Goal: Task Accomplishment & Management: Manage account settings

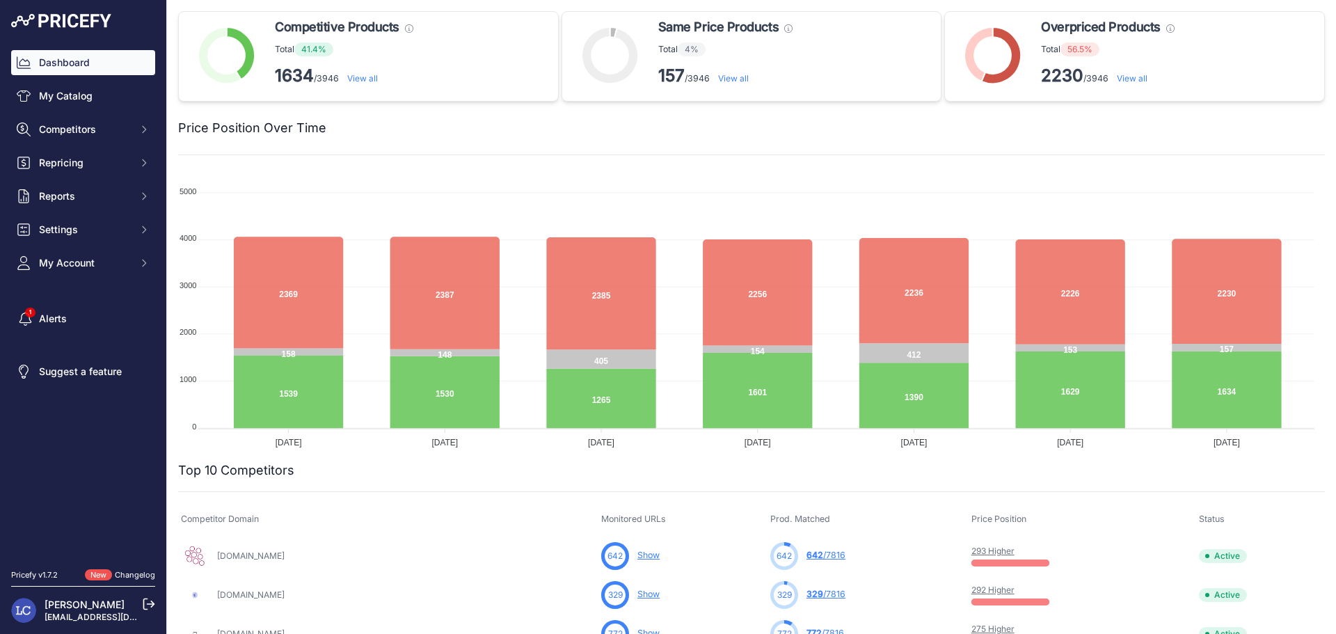
click at [971, 548] on link "293 Higher" at bounding box center [992, 550] width 43 height 10
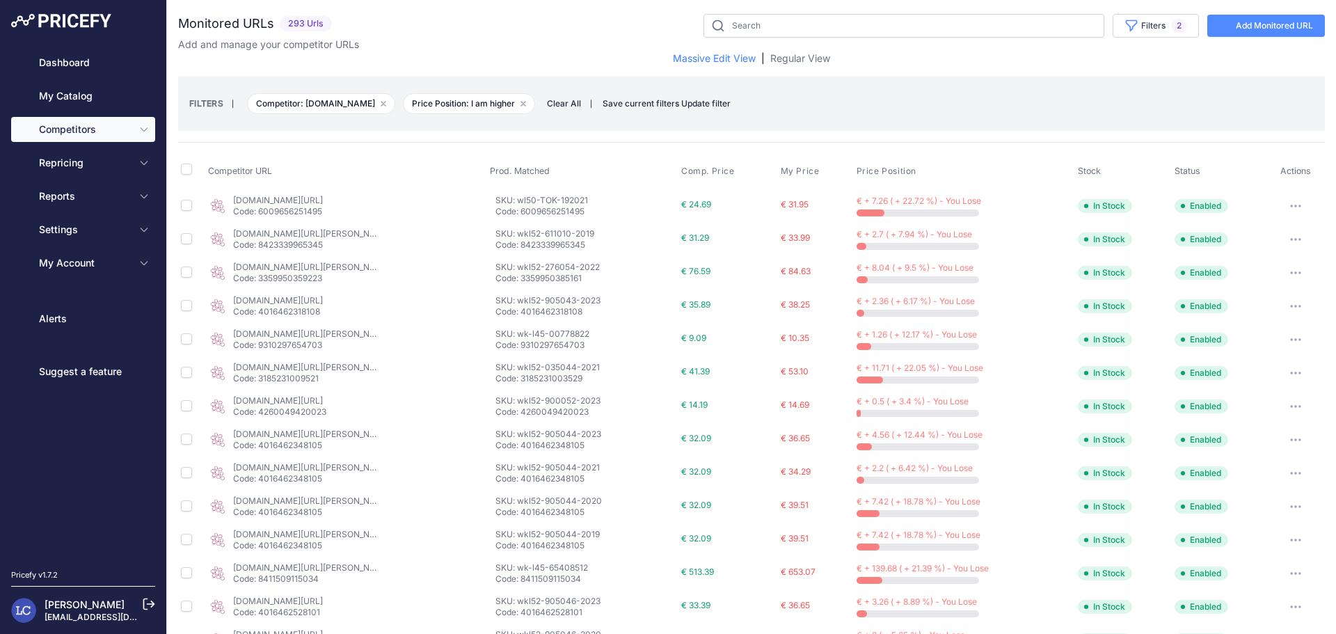
select select "53606"
select select "0"
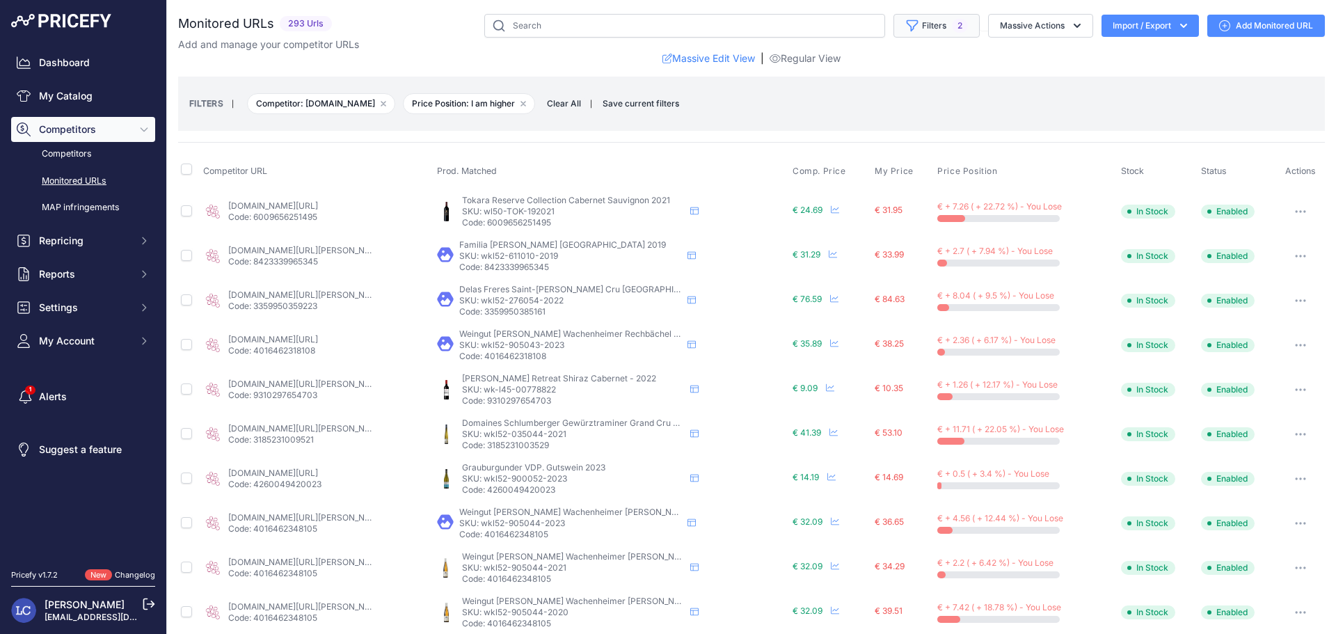
click at [924, 25] on button "Filters 2" at bounding box center [936, 26] width 86 height 24
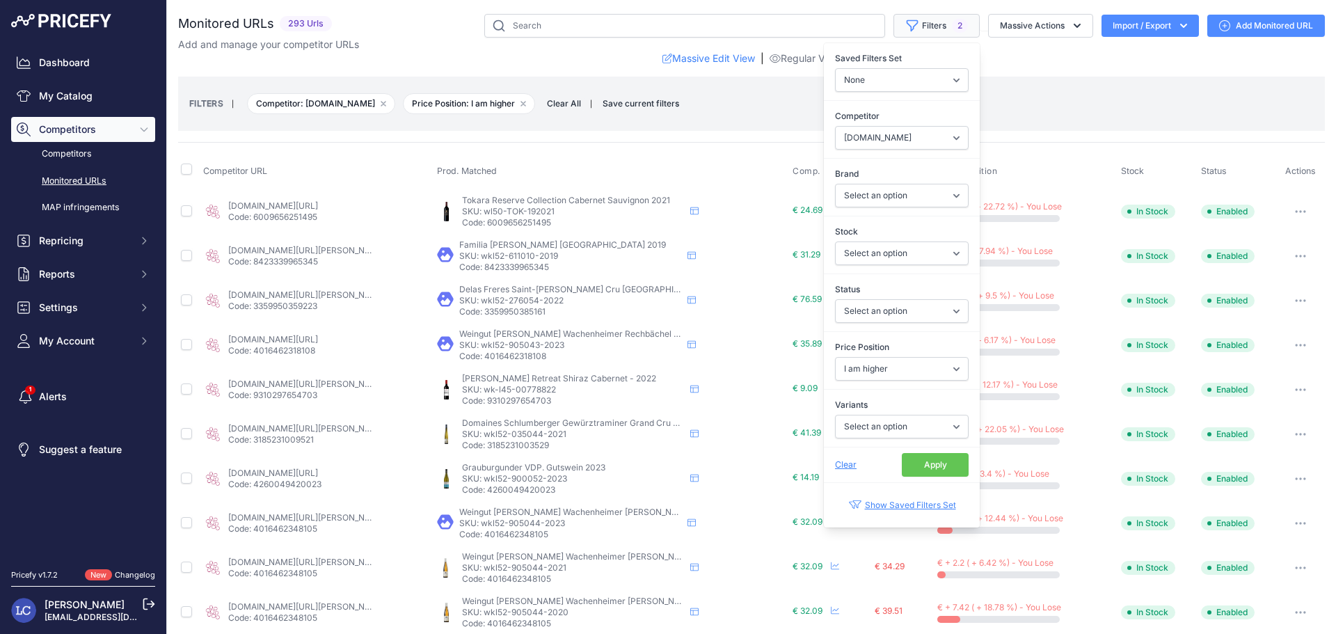
click at [924, 25] on button "Filters 2" at bounding box center [936, 26] width 86 height 24
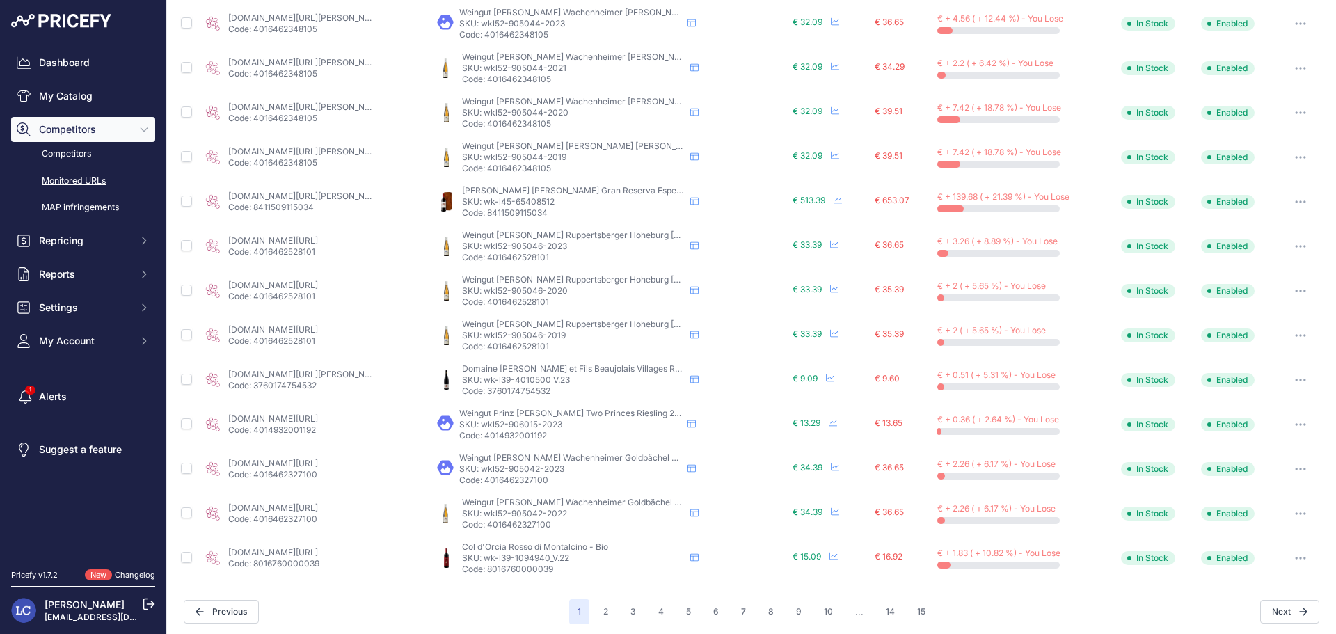
scroll to position [504, 0]
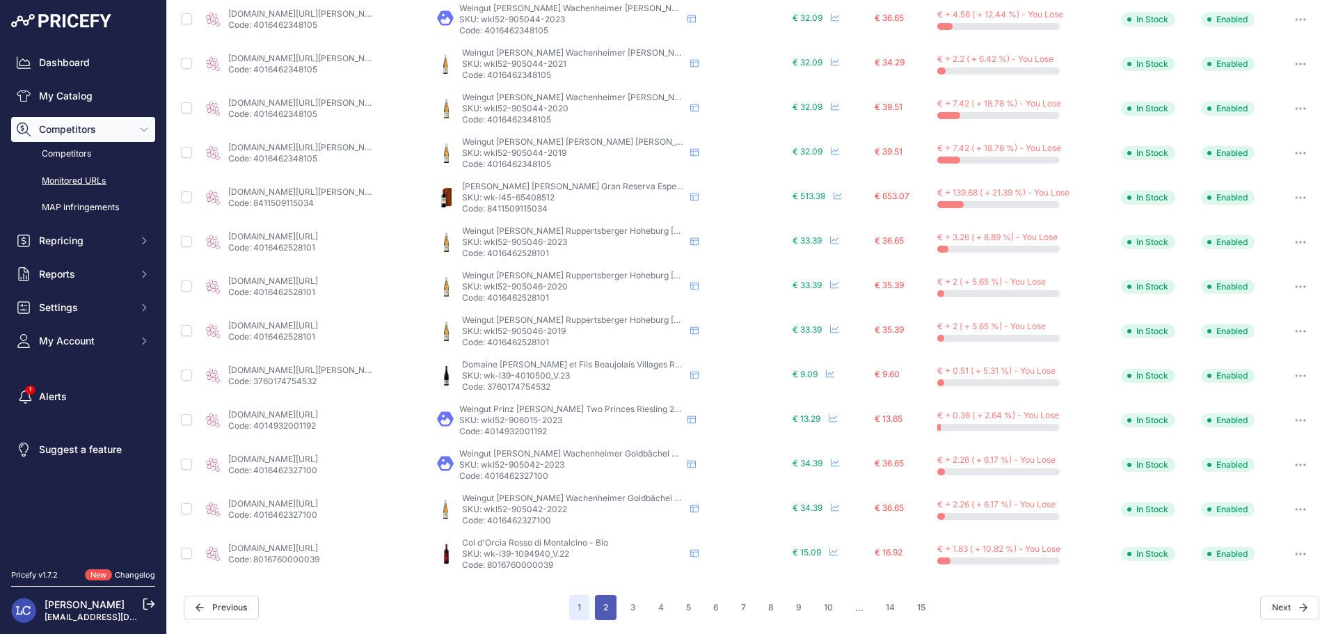
click at [598, 613] on button "2" at bounding box center [606, 607] width 22 height 25
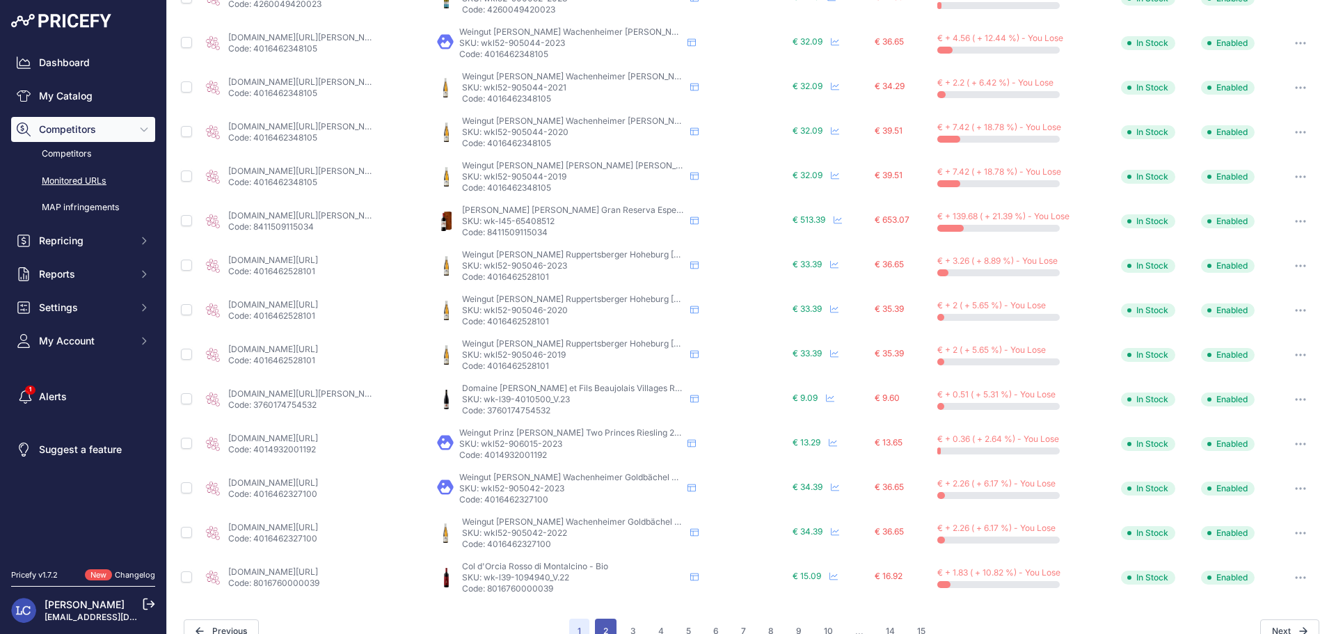
scroll to position [527, 0]
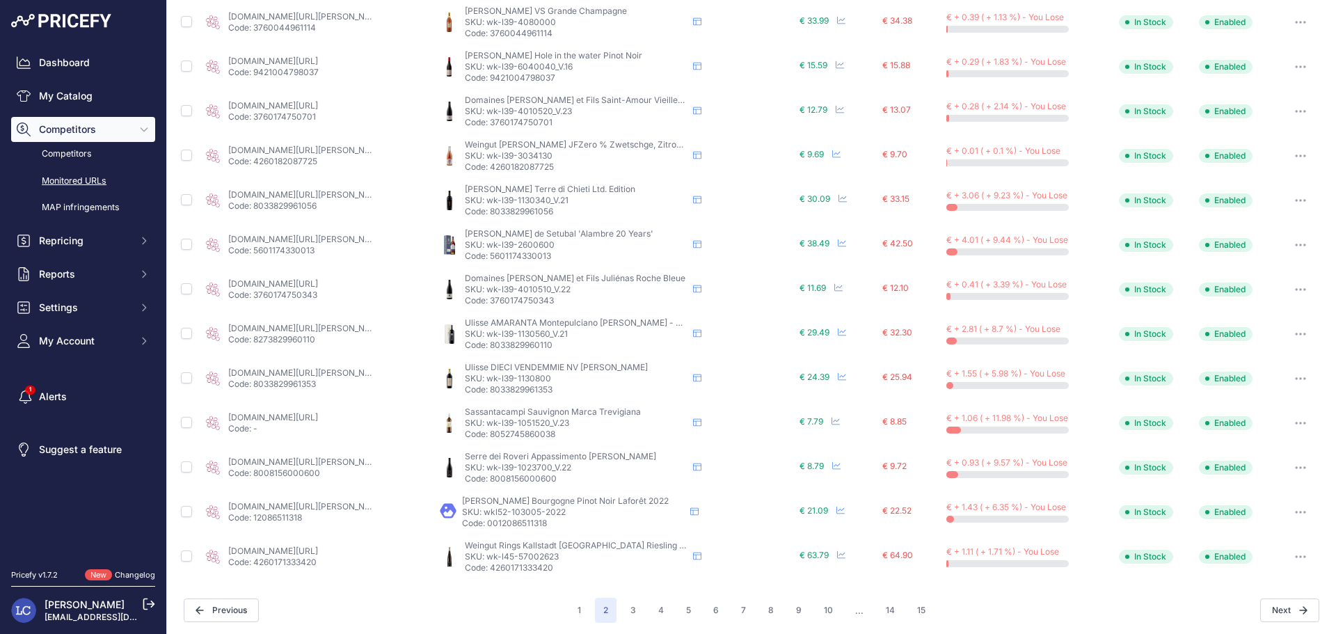
scroll to position [504, 0]
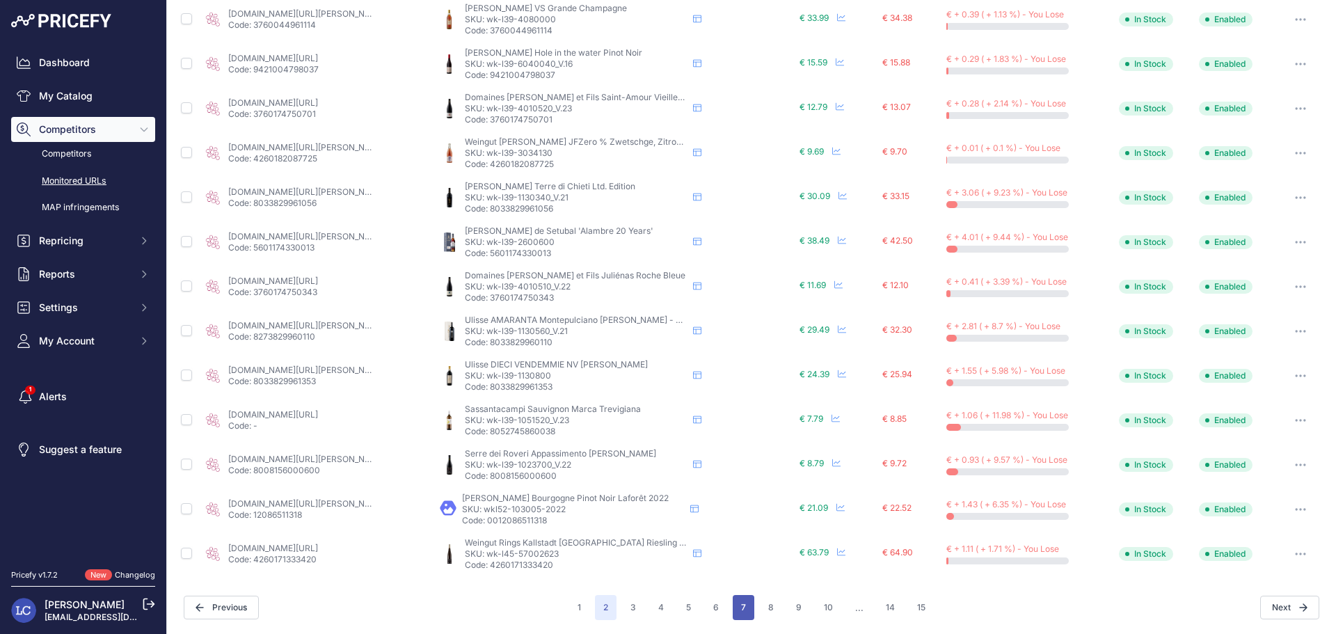
click at [733, 605] on button "7" at bounding box center [744, 607] width 22 height 25
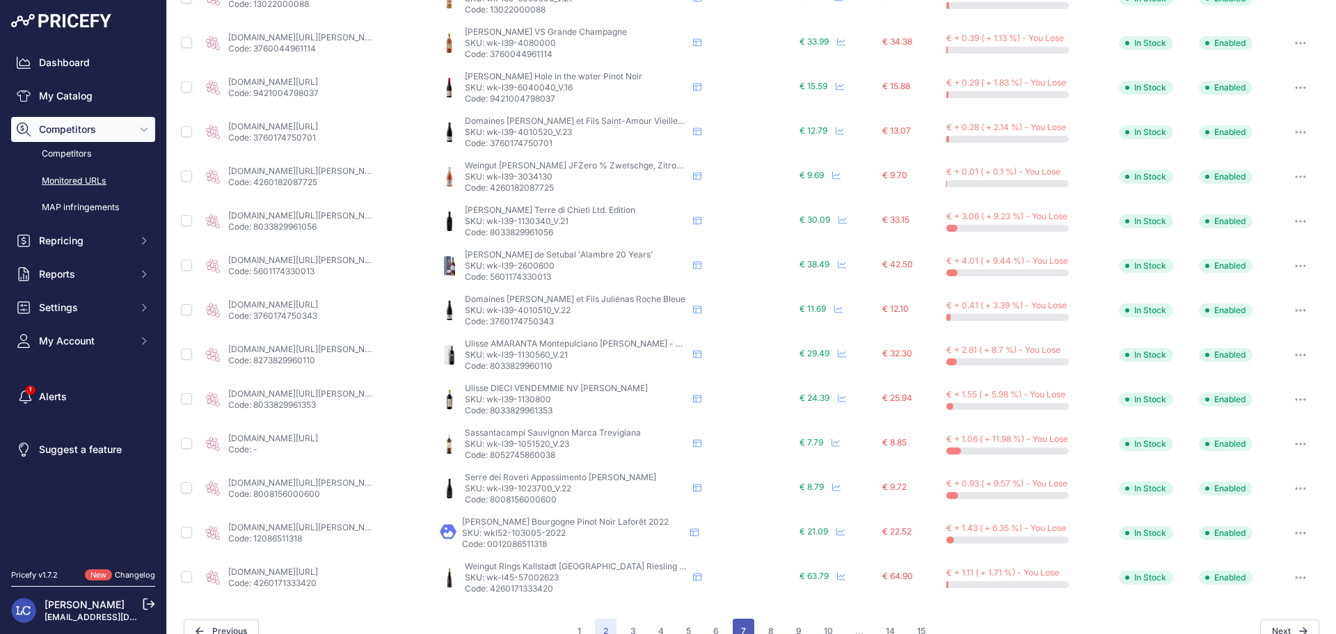
scroll to position [527, 0]
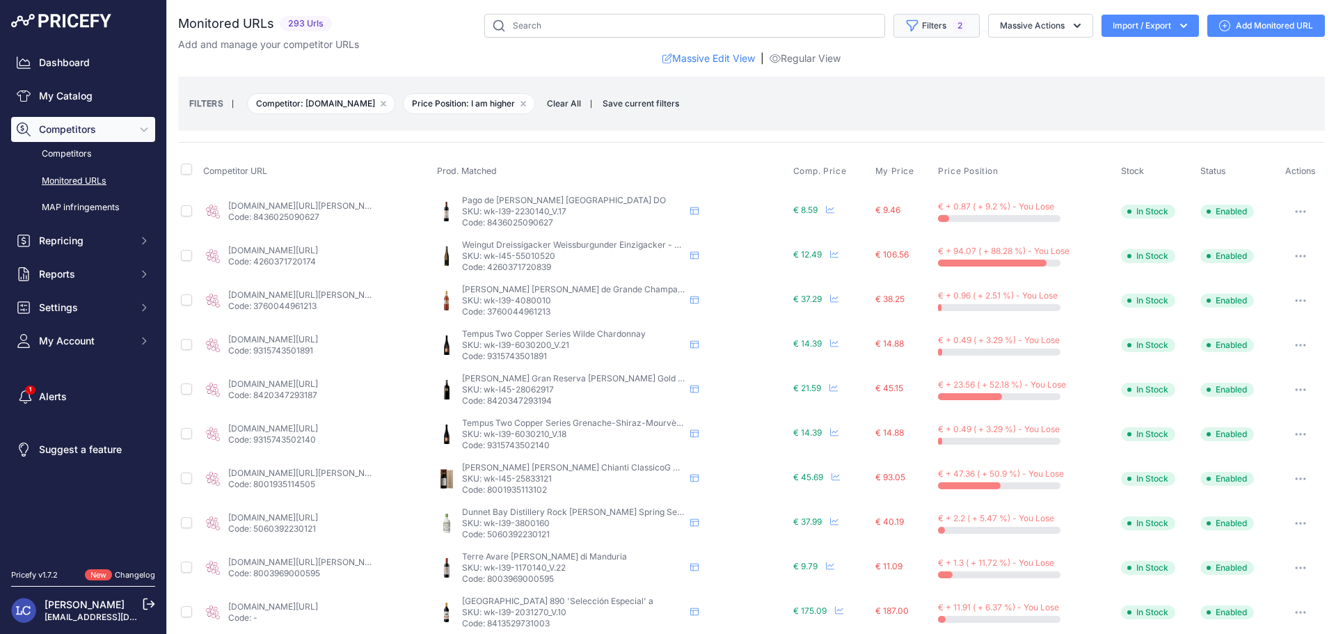
click at [935, 21] on button "Filters 2" at bounding box center [936, 26] width 86 height 24
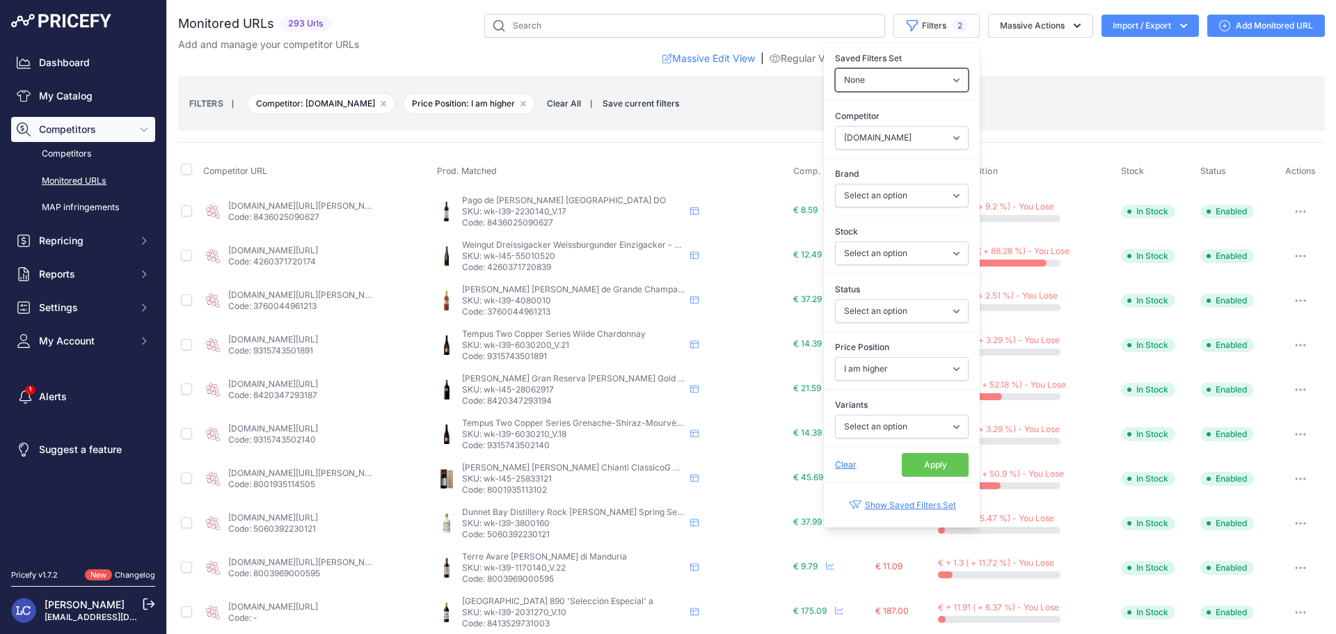
click at [939, 80] on select "None Competitors Cheaper Than Me Competitors Products Out Of Stock Competitors …" at bounding box center [902, 80] width 134 height 24
click at [924, 199] on select "Select an option" at bounding box center [902, 196] width 134 height 24
click at [936, 251] on select "Select an option In Stock Out Of Stock" at bounding box center [902, 253] width 134 height 24
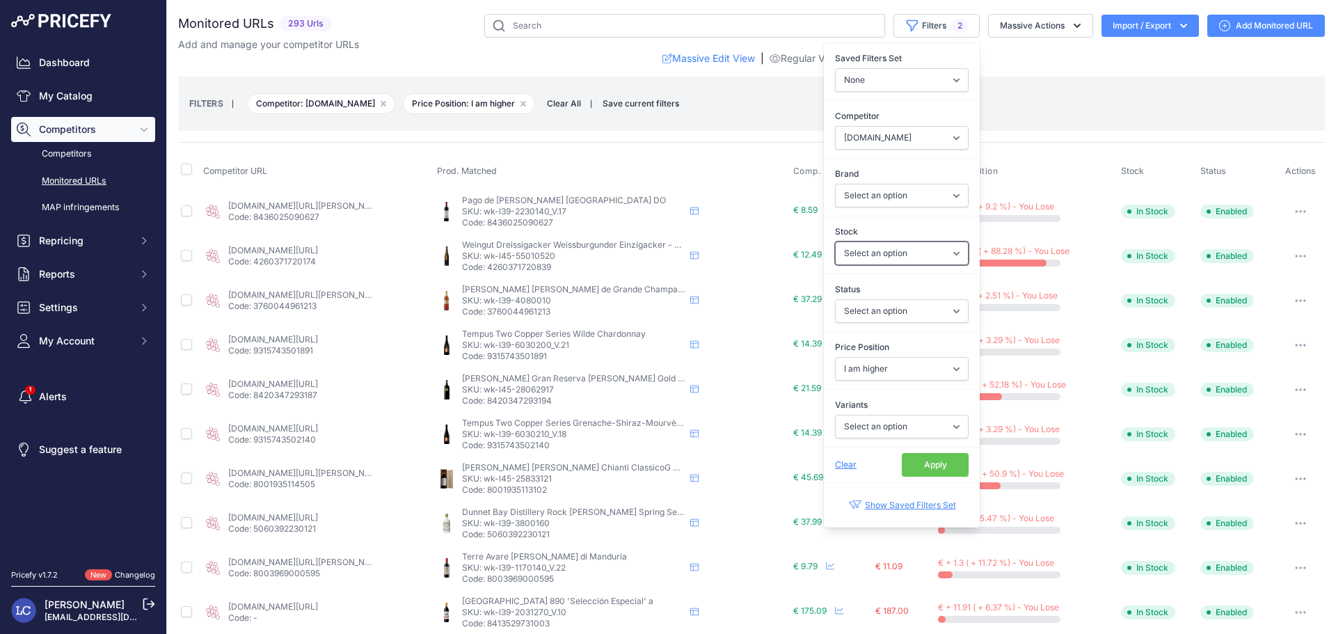
click at [936, 251] on select "Select an option In Stock Out Of Stock" at bounding box center [902, 253] width 134 height 24
click at [942, 312] on select "Select an option Enabled Disabled In progress Scraping Failed Not Found Missing…" at bounding box center [902, 311] width 134 height 24
click at [941, 432] on select "Select an option Yes No" at bounding box center [902, 427] width 134 height 24
click at [941, 433] on select "Select an option Yes No" at bounding box center [902, 427] width 134 height 24
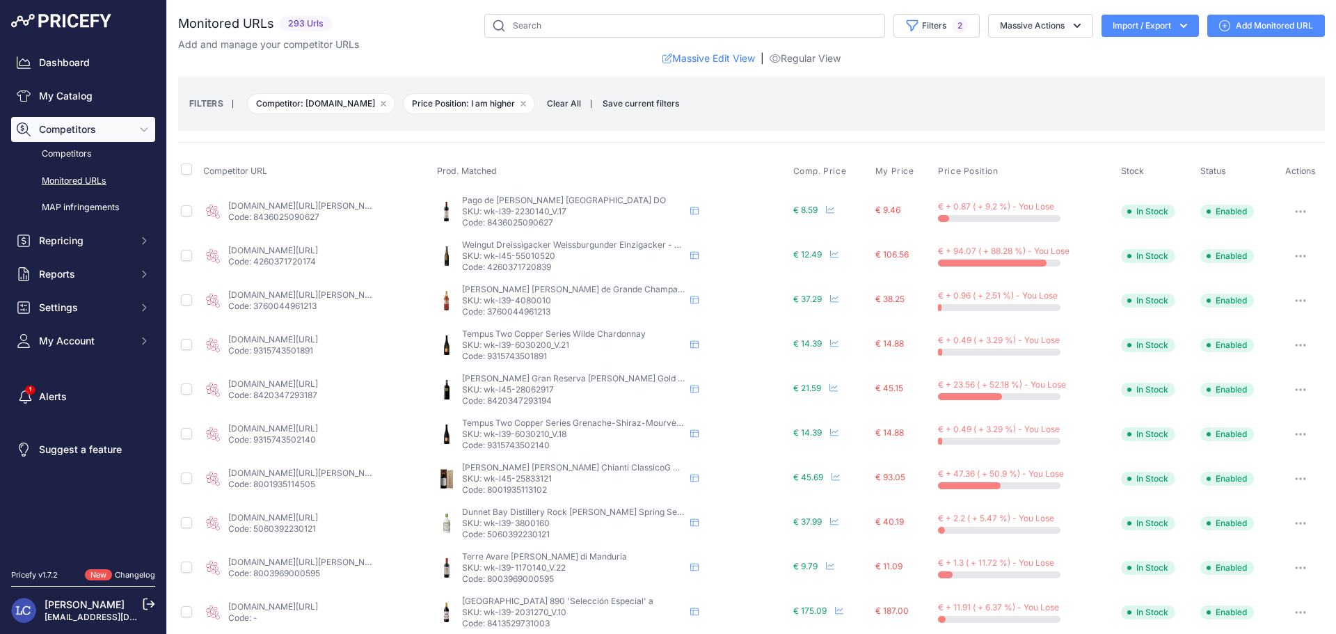
click at [1030, 109] on div "FILTERS | Competitor: c-und-d.de Remove filter option Price Position: I am high…" at bounding box center [751, 104] width 1124 height 38
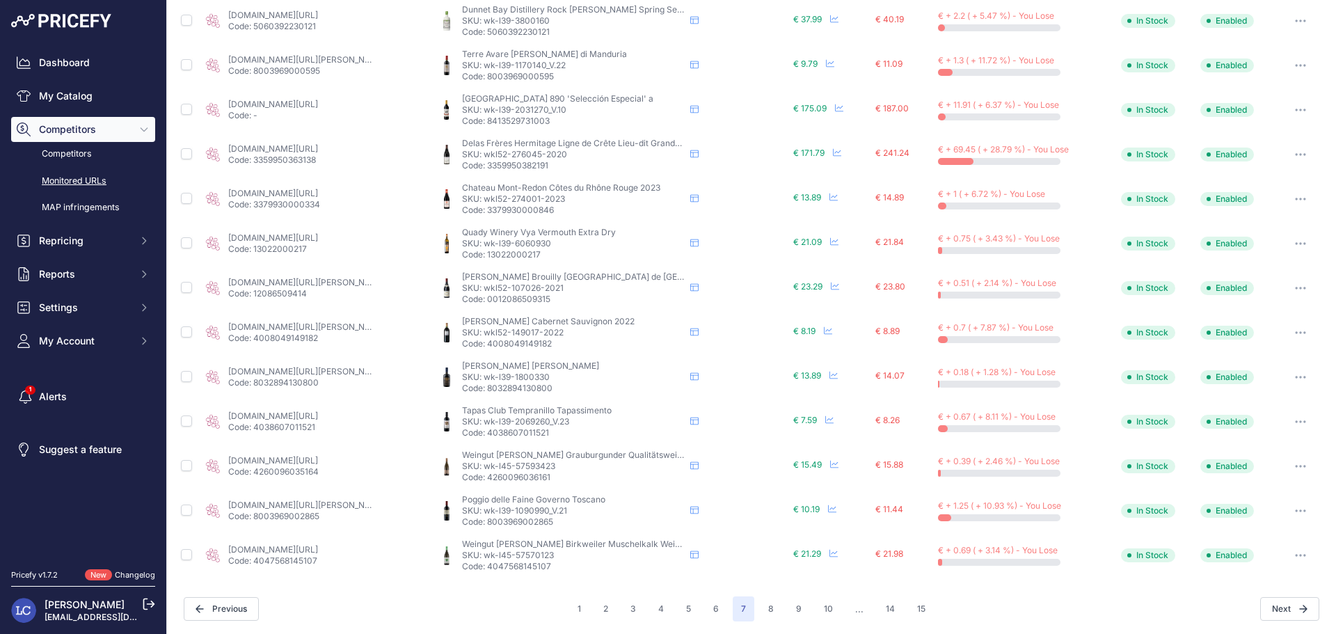
scroll to position [504, 0]
click at [93, 249] on button "Repricing" at bounding box center [83, 240] width 144 height 25
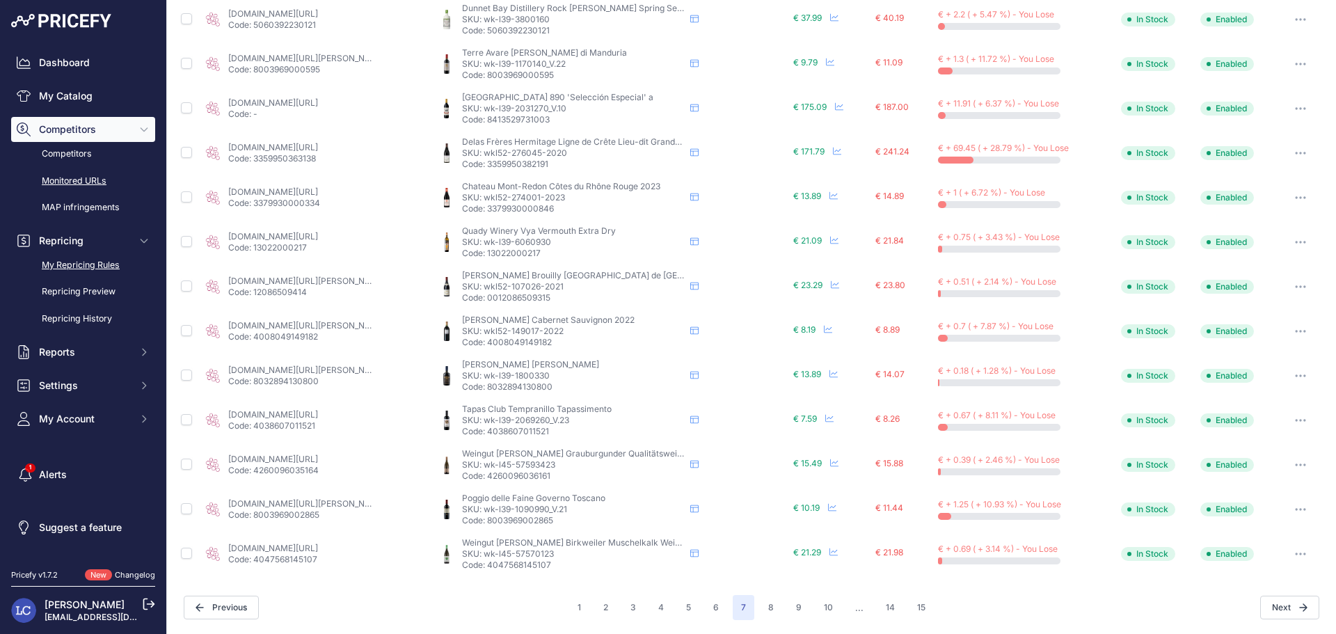
click at [81, 265] on link "My Repricing Rules" at bounding box center [83, 265] width 144 height 24
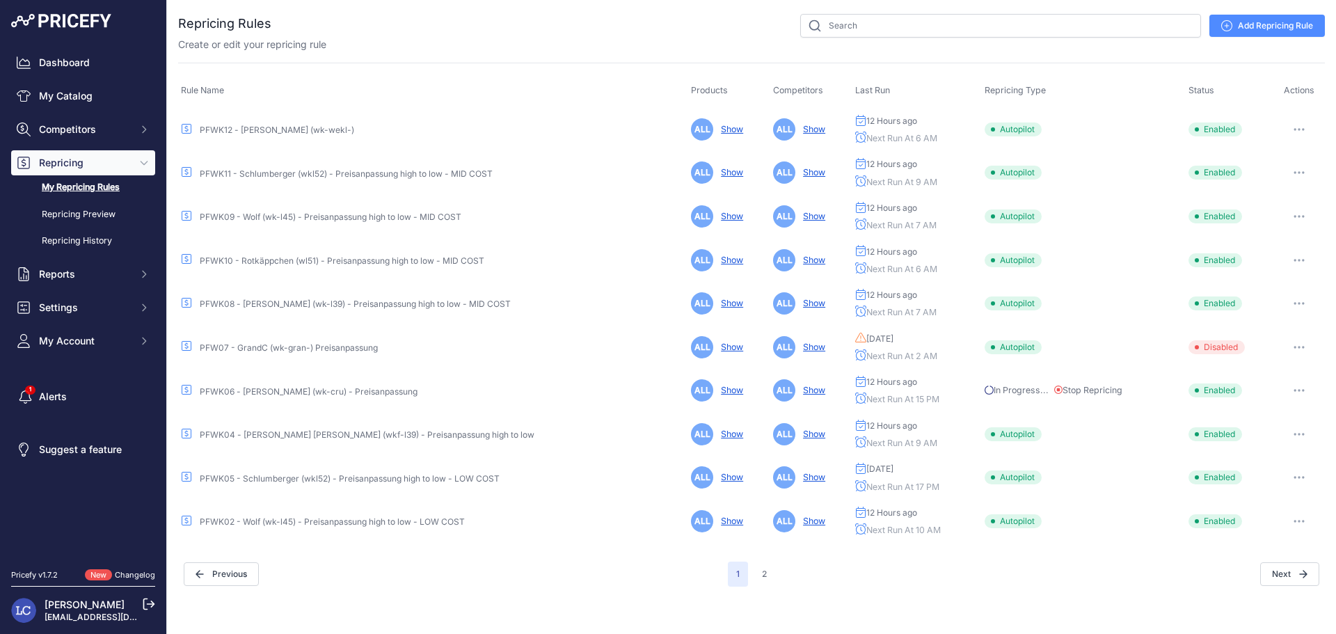
click at [327, 173] on link "PFWK11 - Schlumberger (wkl52) - Preisanpassung high to low - MID COST" at bounding box center [346, 173] width 293 height 10
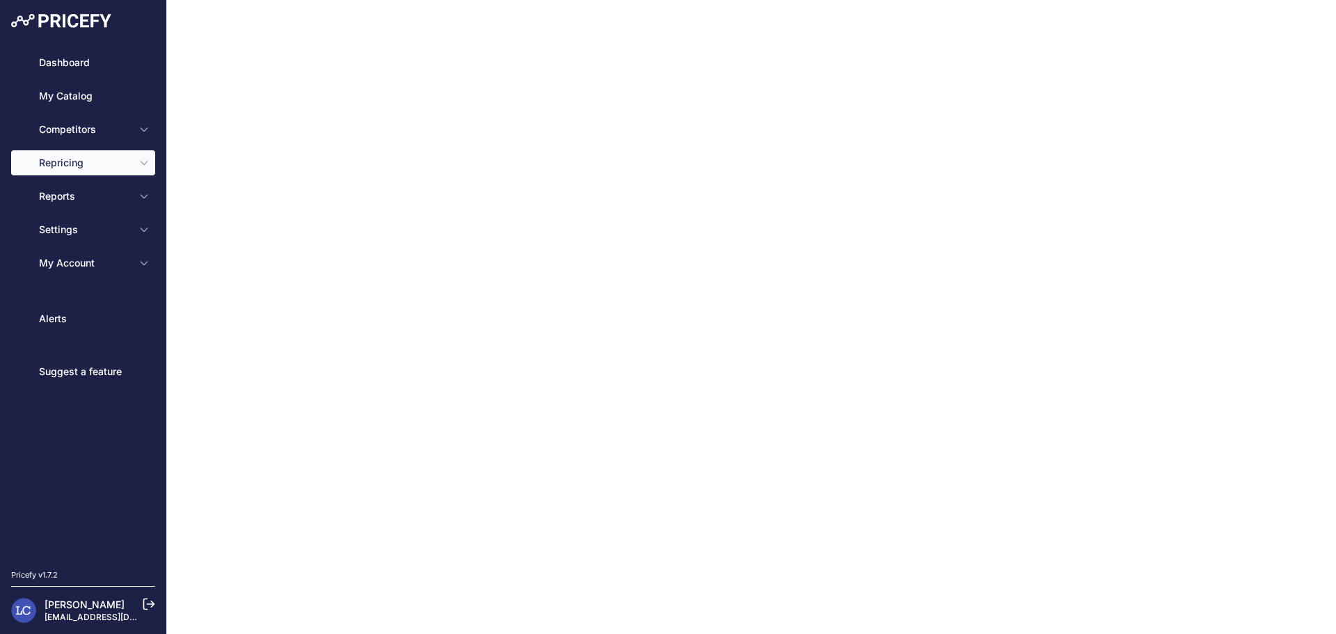
select select "9"
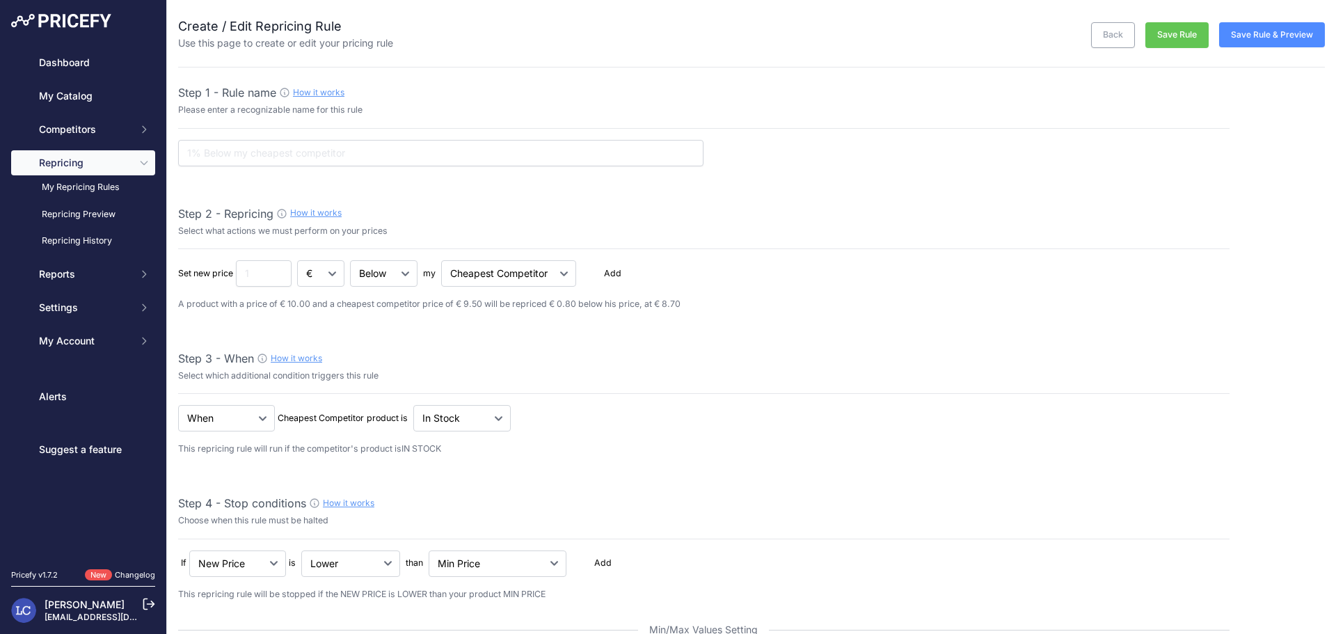
type input "PFWK11 - Schlumberger (wkl52) - Preisanpassung high to low - MID COST"
type input "0.8"
select select "in_stock"
select select "min_price"
select select "cost"
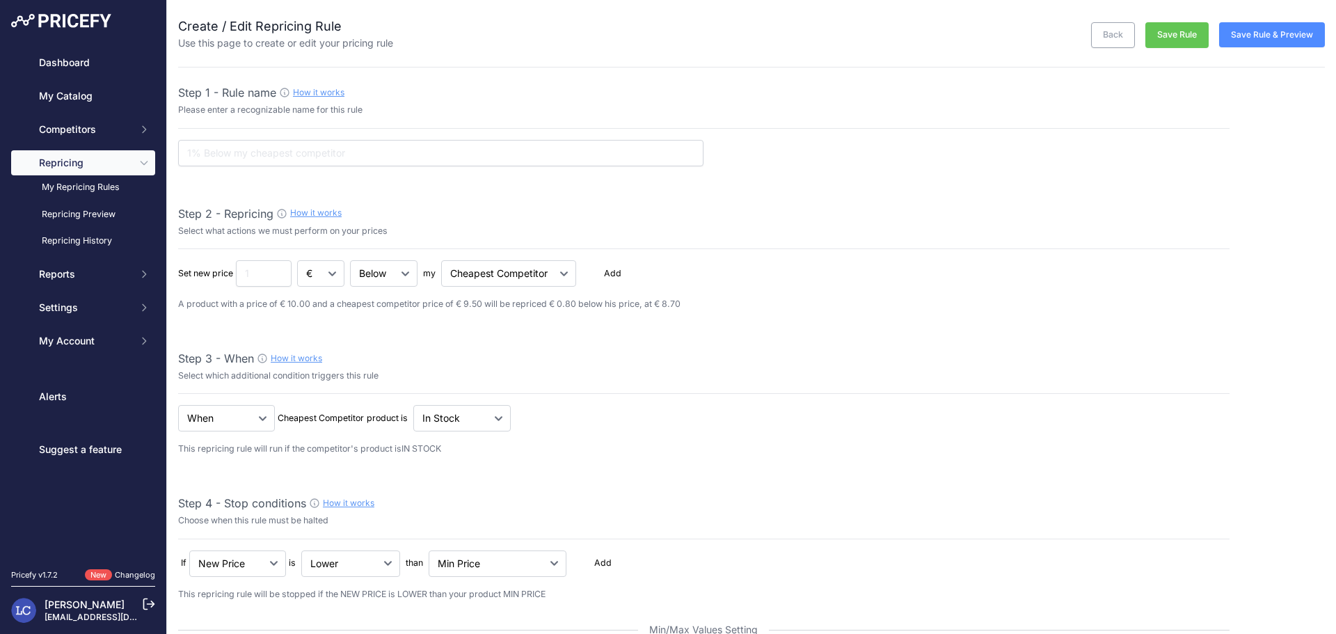
type input "15.5"
select select "percentage"
select select "cost"
type input "80"
select select "percentage"
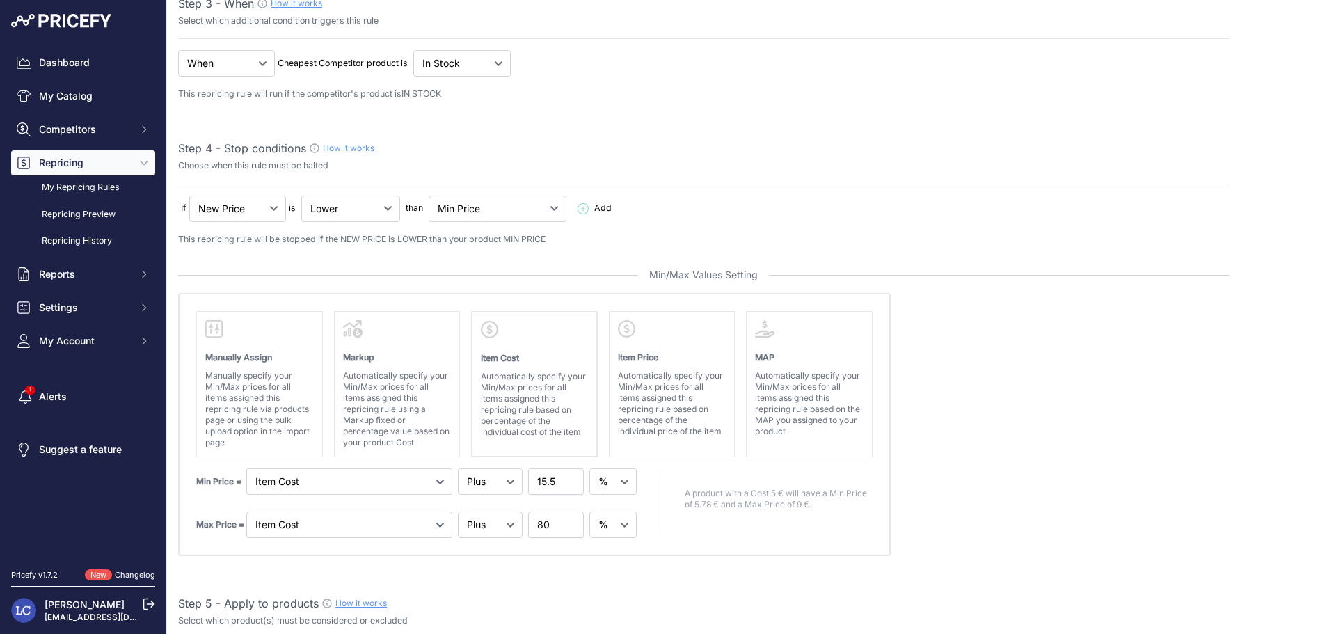
scroll to position [349, 0]
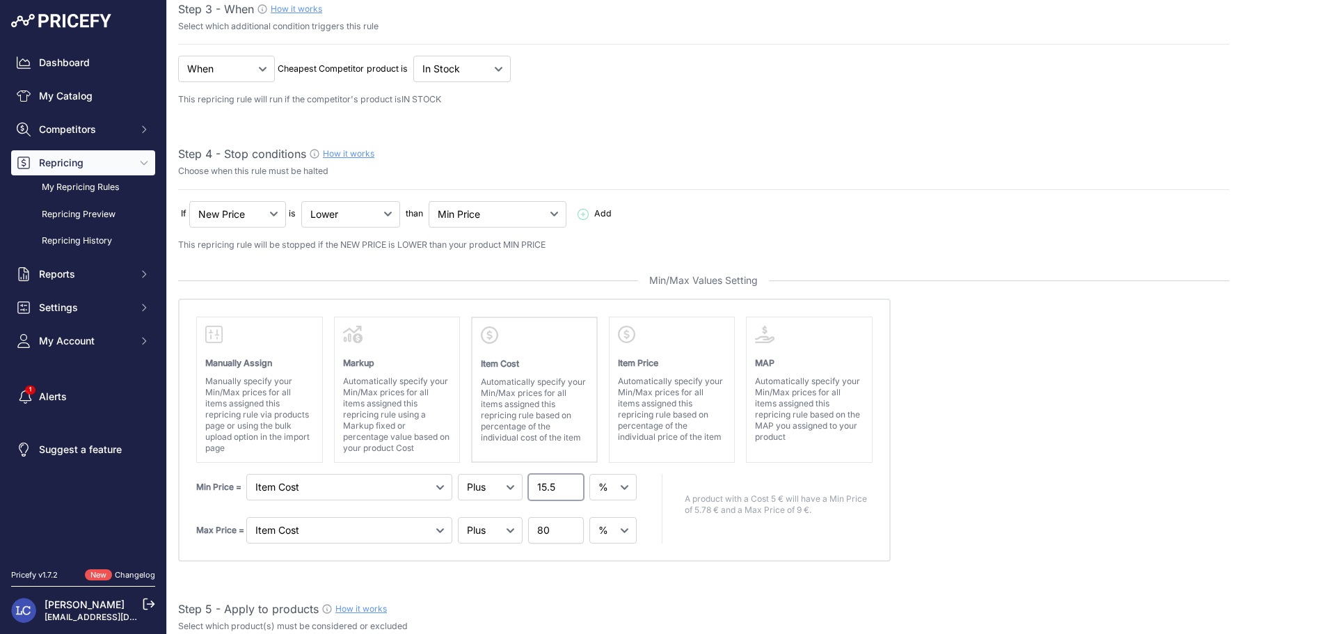
click at [543, 488] on input "15.5" at bounding box center [556, 487] width 56 height 26
type input "13.5"
drag, startPoint x: 943, startPoint y: 456, endPoint x: 1137, endPoint y: 407, distance: 200.8
click at [953, 454] on absolute "Please select Min / Max / Min-Max as stop condition to enable this section Manu…" at bounding box center [703, 429] width 1051 height 263
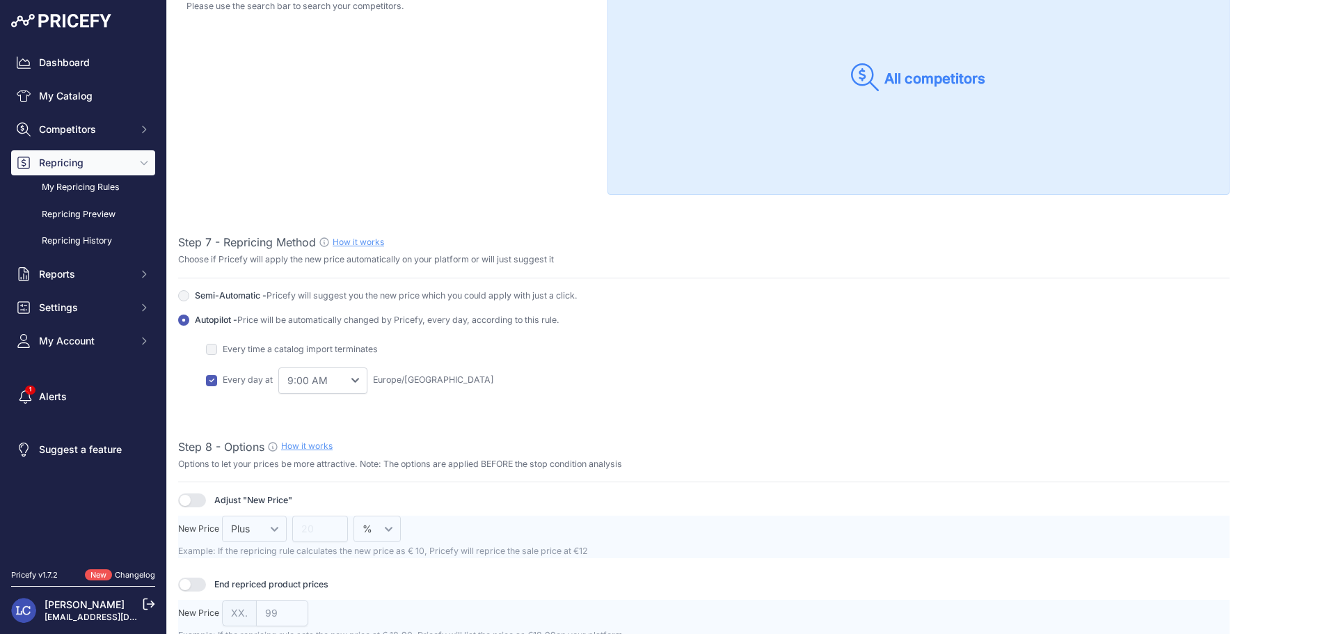
scroll to position [1487, 0]
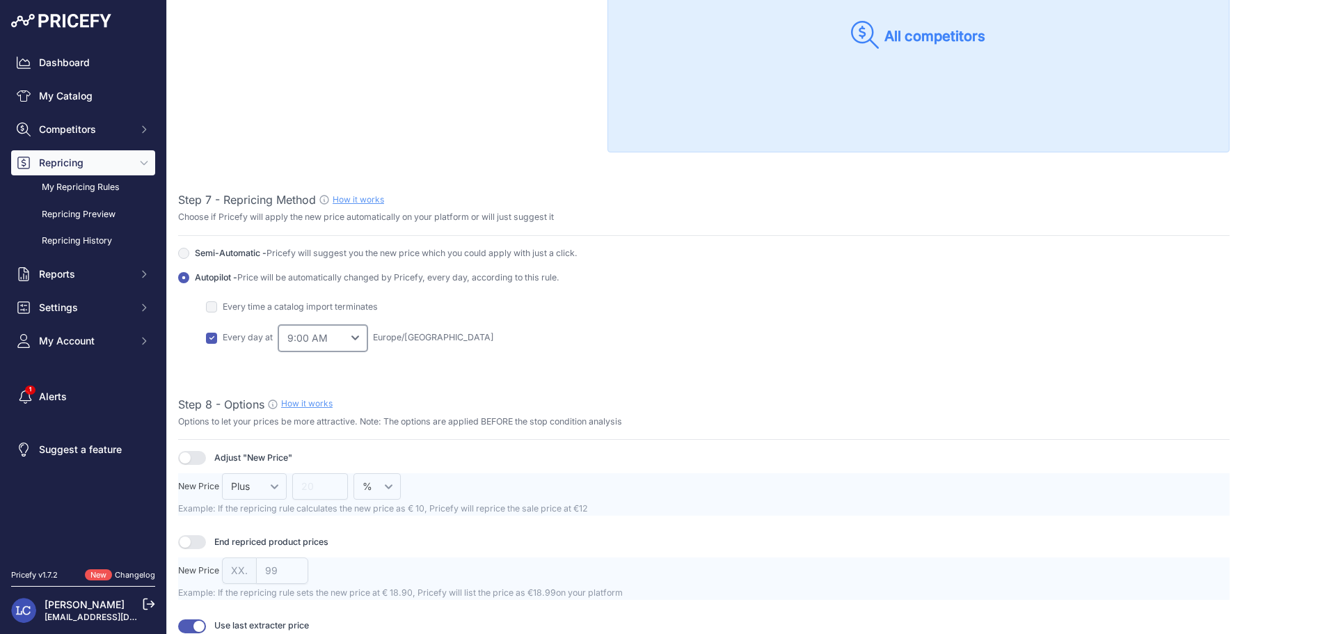
click at [345, 337] on select "0:00 AM 1:00 AM 2:00 AM" at bounding box center [322, 338] width 89 height 26
select select "16"
click at [278, 325] on select "0:00 AM 1:00 AM 2:00 AM" at bounding box center [322, 338] width 89 height 26
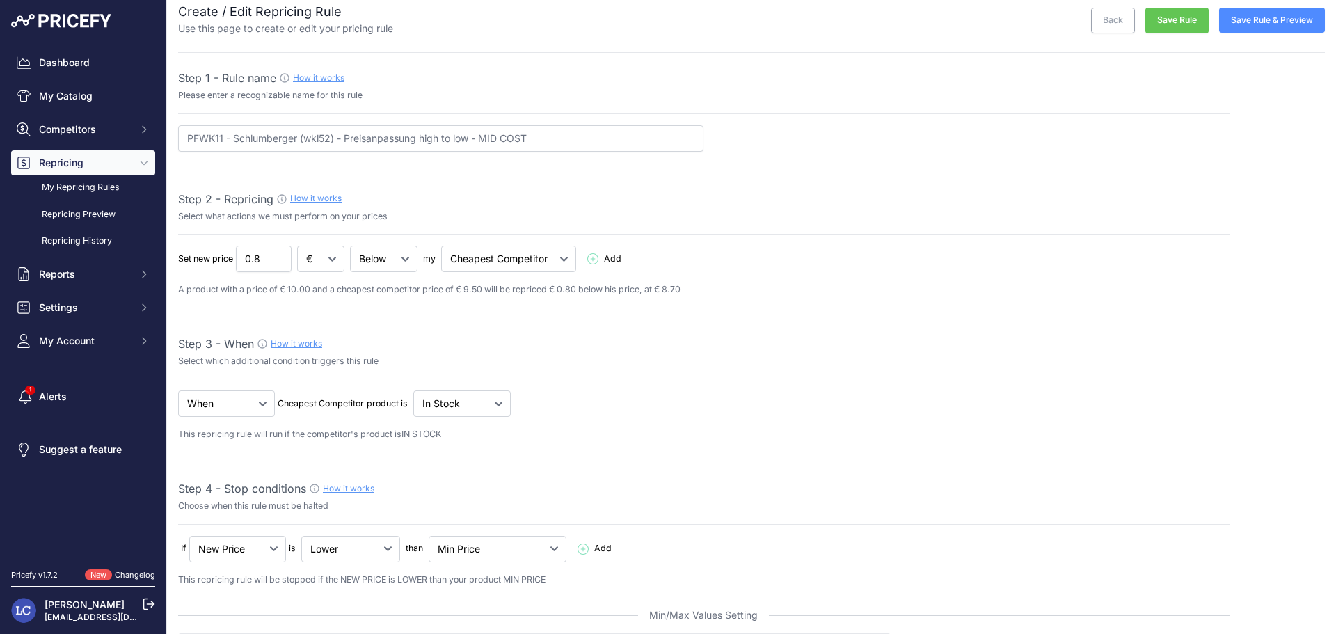
scroll to position [0, 0]
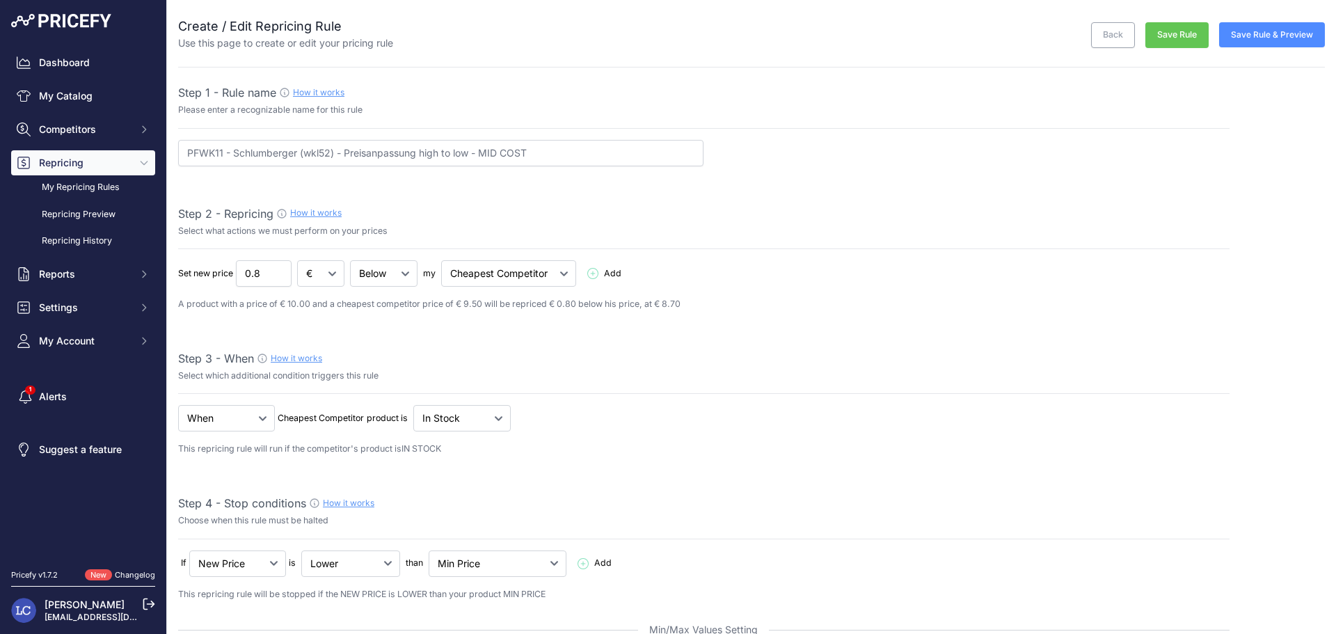
click at [1277, 34] on button "Save Rule & Preview" at bounding box center [1272, 34] width 106 height 25
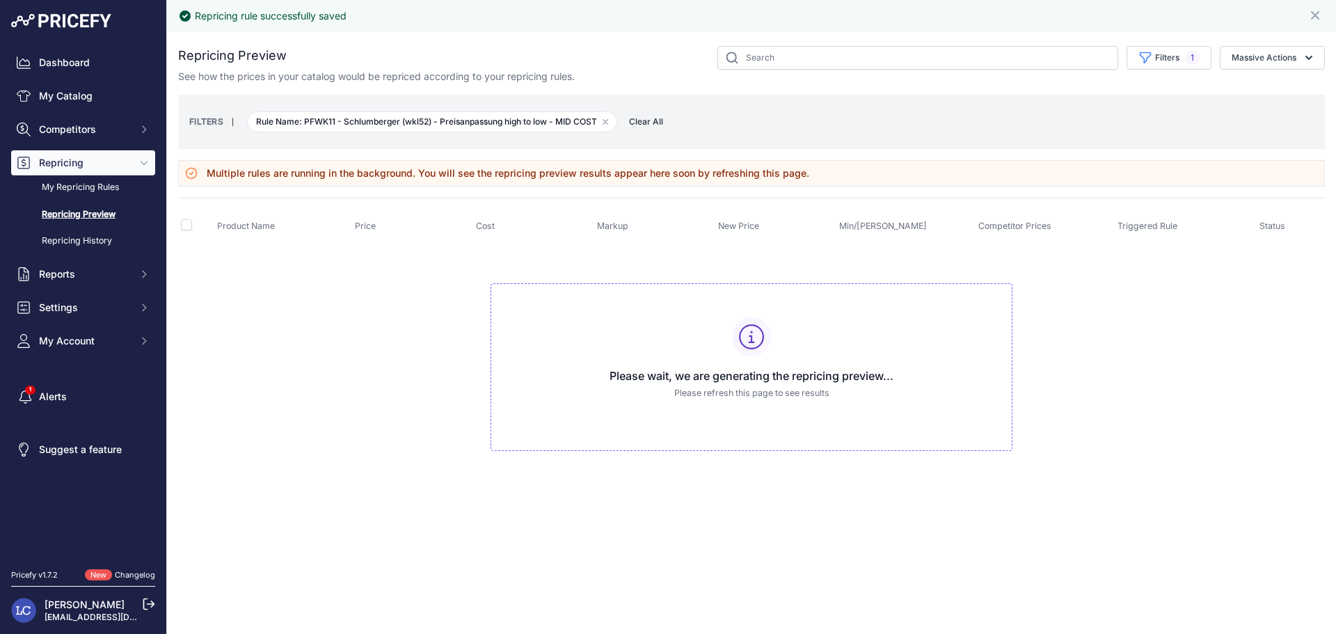
click at [77, 215] on link "Repricing Preview" at bounding box center [83, 214] width 144 height 24
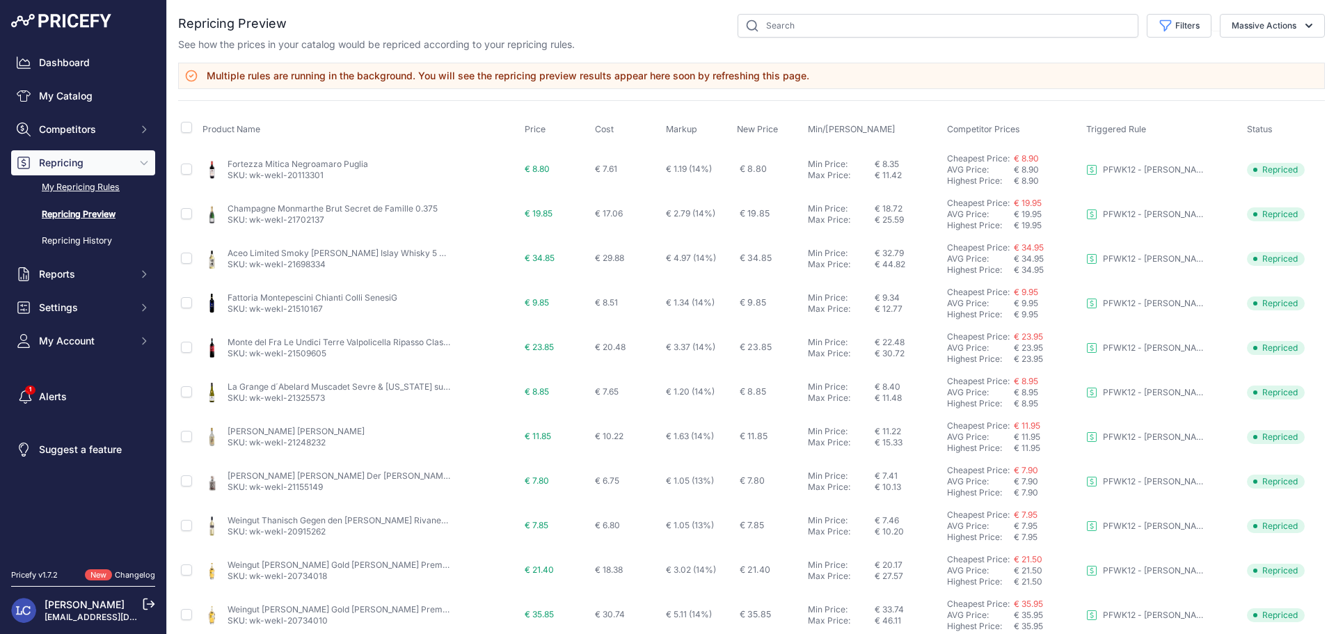
click at [99, 180] on link "My Repricing Rules" at bounding box center [83, 187] width 144 height 24
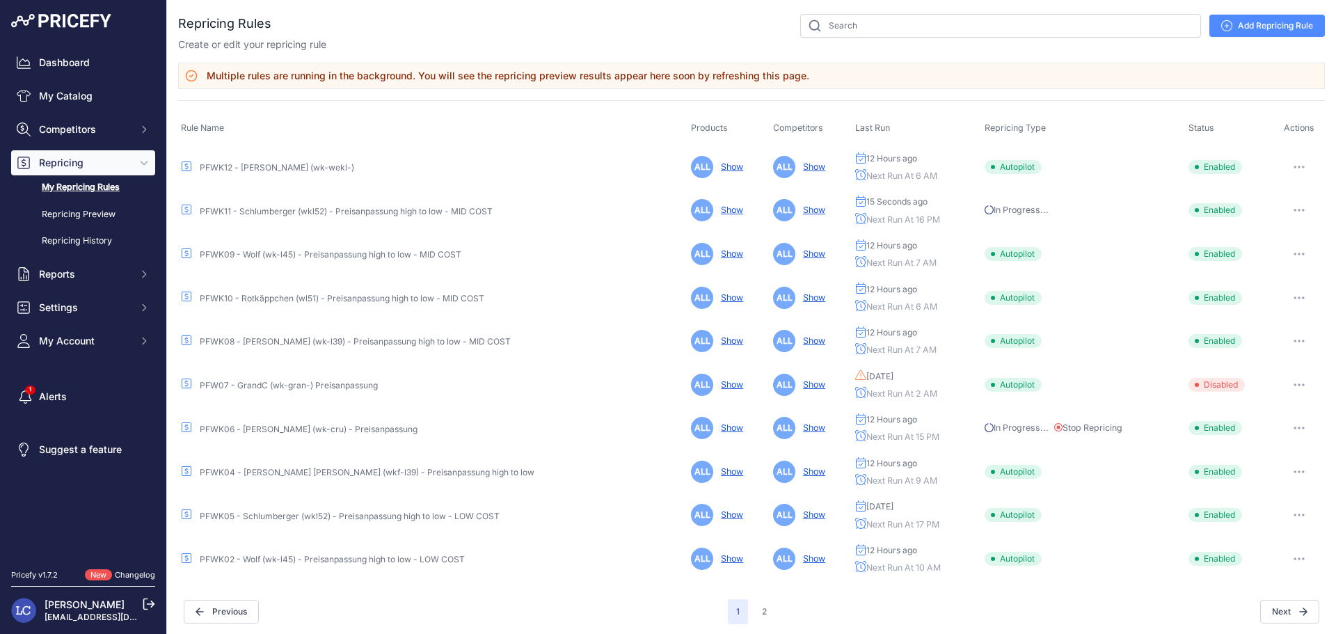
click at [269, 215] on link "PFWK11 - Schlumberger (wkl52) - Preisanpassung high to low - MID COST" at bounding box center [346, 211] width 293 height 10
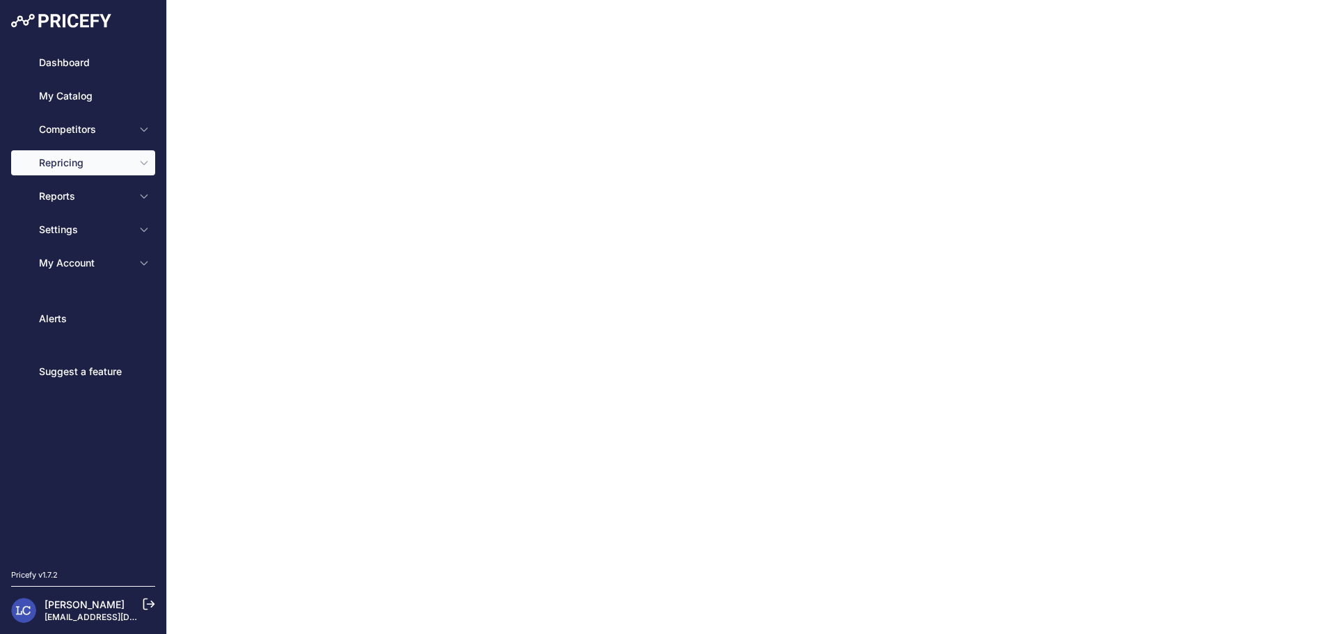
type input "PFWK11 - Schlumberger (wkl52) - Preisanpassung high to low - MID COST"
type input "0.8"
select select "in_stock"
select select "min_price"
select select "cost"
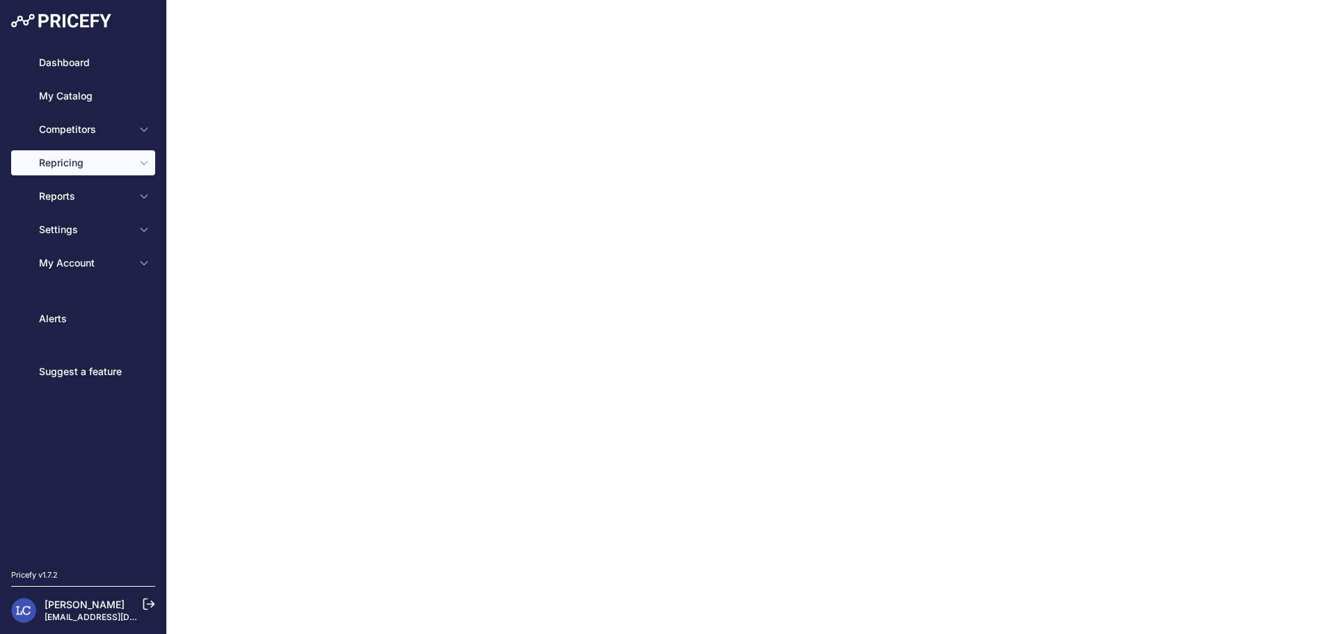
type input "13.5"
select select "percentage"
select select "cost"
type input "80"
select select "percentage"
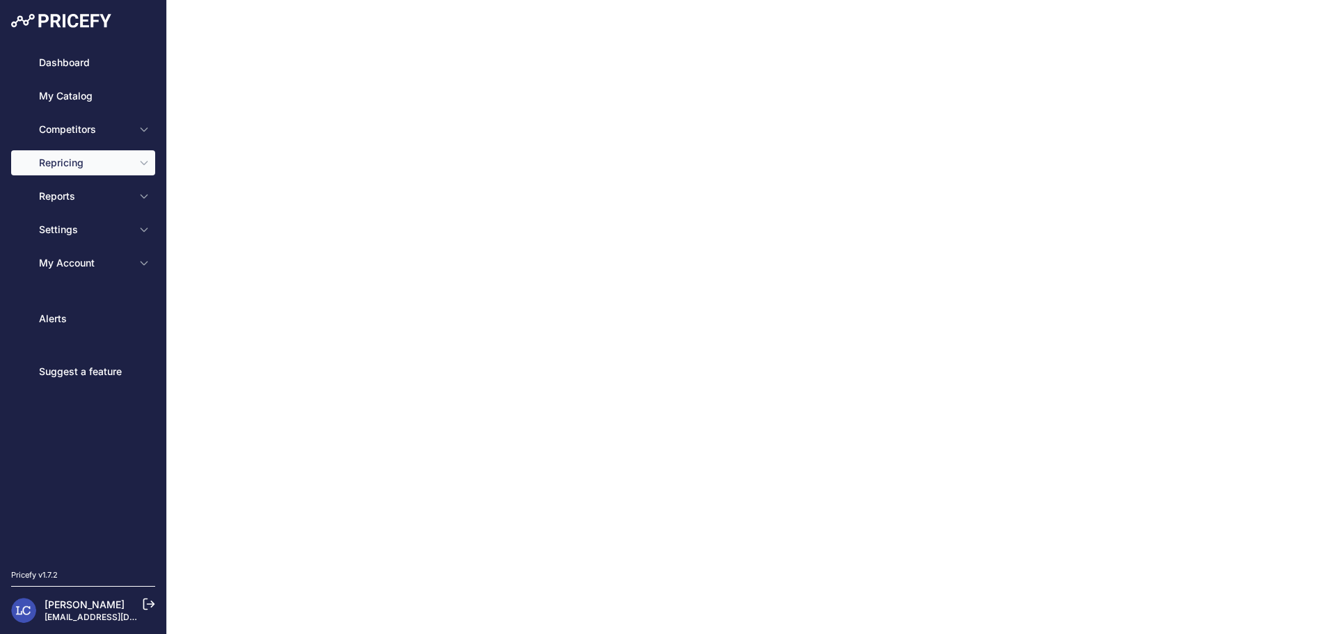
select select "16"
type input "99"
type input "50"
type input "https://s3.us-west-2.amazonaws.com/download.pricefy.io/exports/repricing/4534-7…"
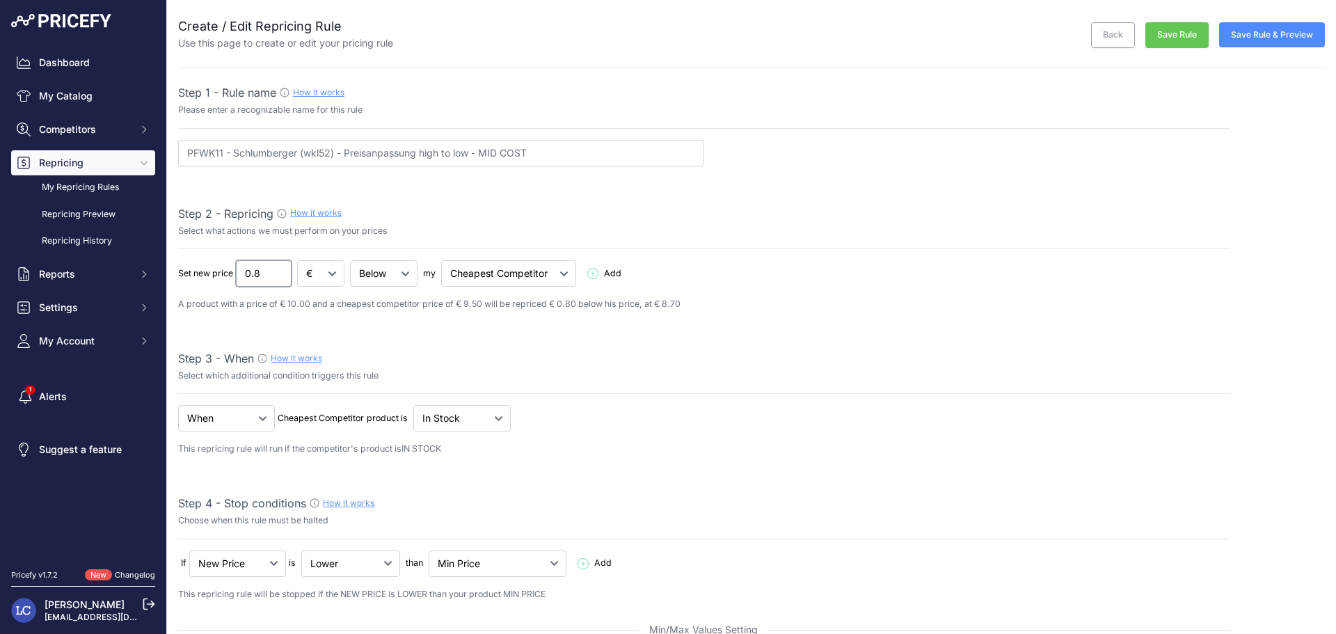
click at [263, 271] on input "0.8" at bounding box center [264, 273] width 56 height 26
type input "0.1"
click at [771, 285] on div "Set new price 0.1 € % Below Add" at bounding box center [703, 273] width 1051 height 26
click at [1240, 37] on button "Save Rule & Preview" at bounding box center [1272, 34] width 106 height 25
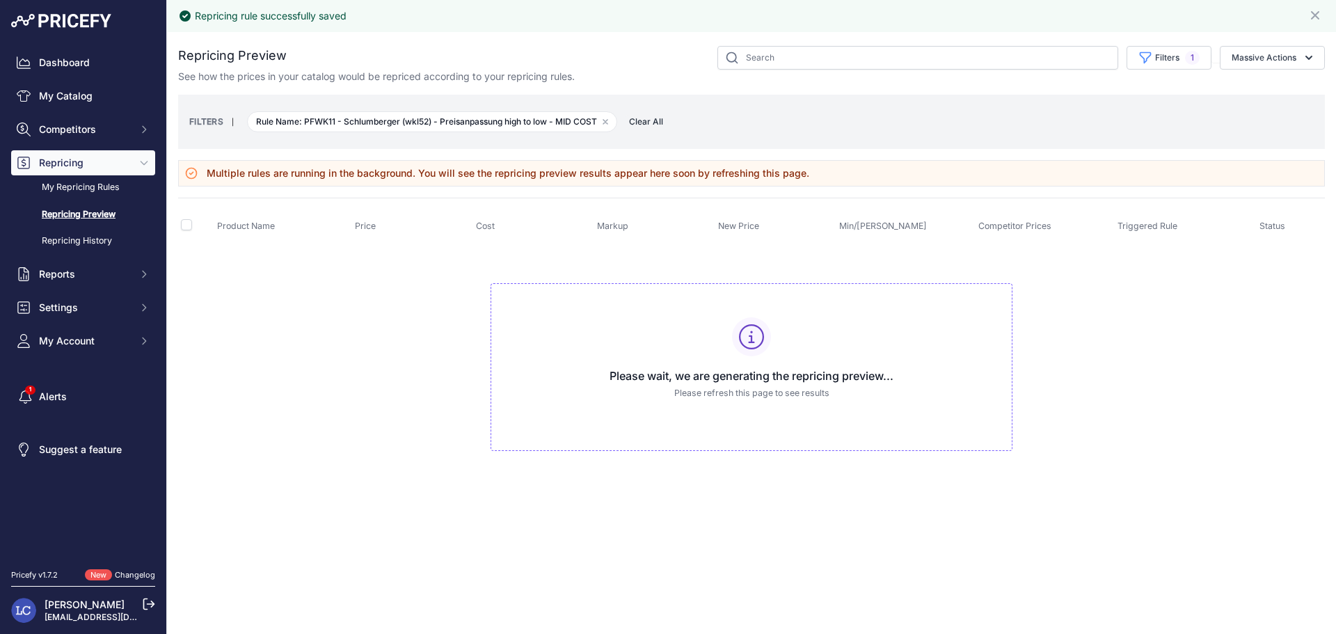
click at [401, 329] on td "Please wait, we are generating the repricing preview... Please refresh this pag…" at bounding box center [751, 361] width 1147 height 234
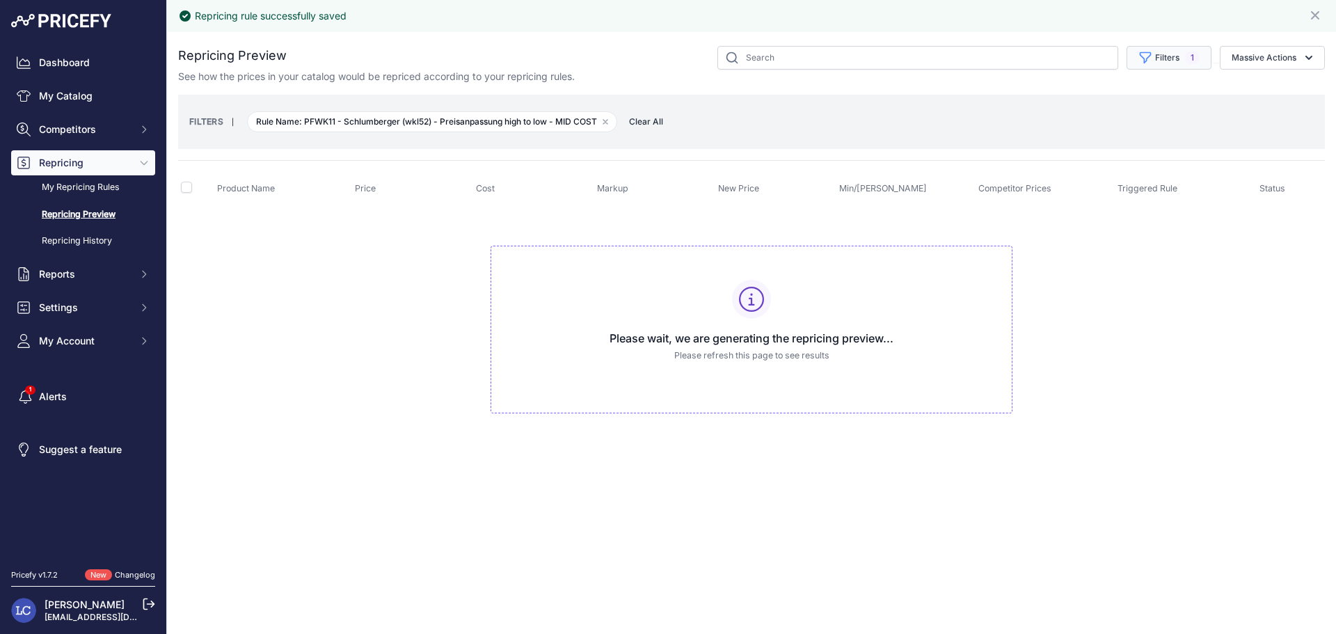
click at [1147, 52] on icon "button" at bounding box center [1145, 57] width 10 height 10
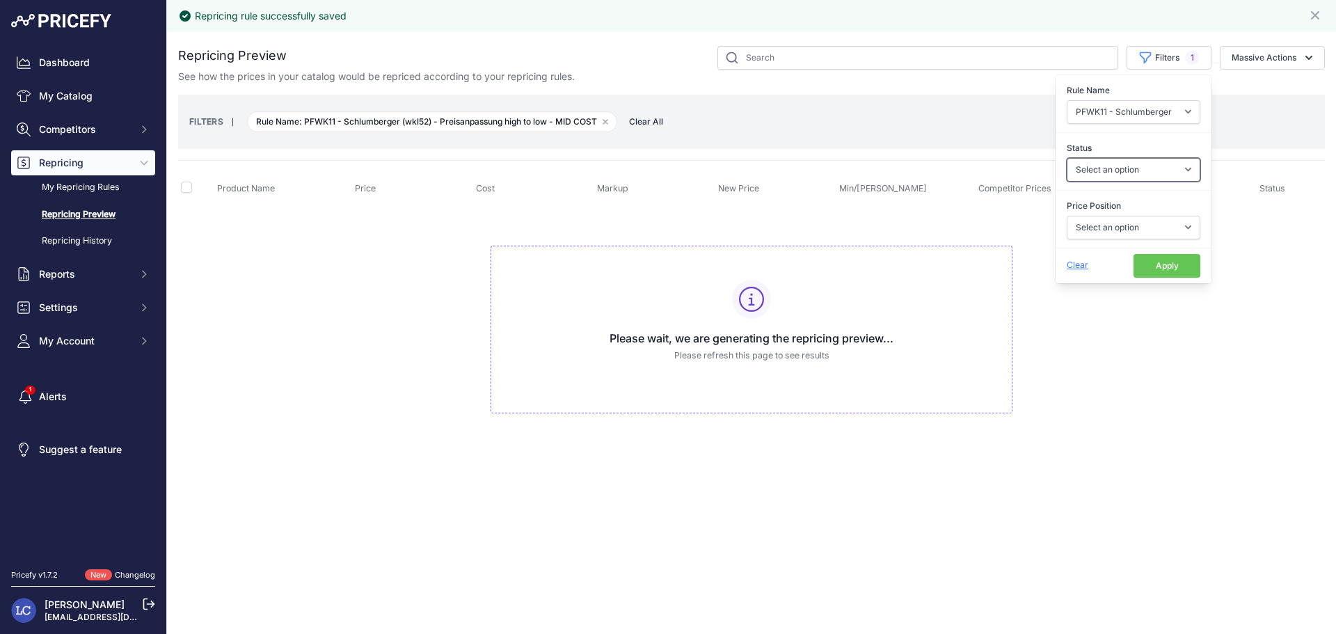
click at [1131, 168] on select "Select an option Skipped Repriced Suggested In Error" at bounding box center [1134, 170] width 134 height 24
select select "repriced"
click at [1067, 158] on select "Select an option Skipped Repriced Suggested In Error" at bounding box center [1134, 170] width 134 height 24
click at [1144, 225] on select "Select an option I am higher Same price I am lower" at bounding box center [1134, 228] width 134 height 24
select select "1"
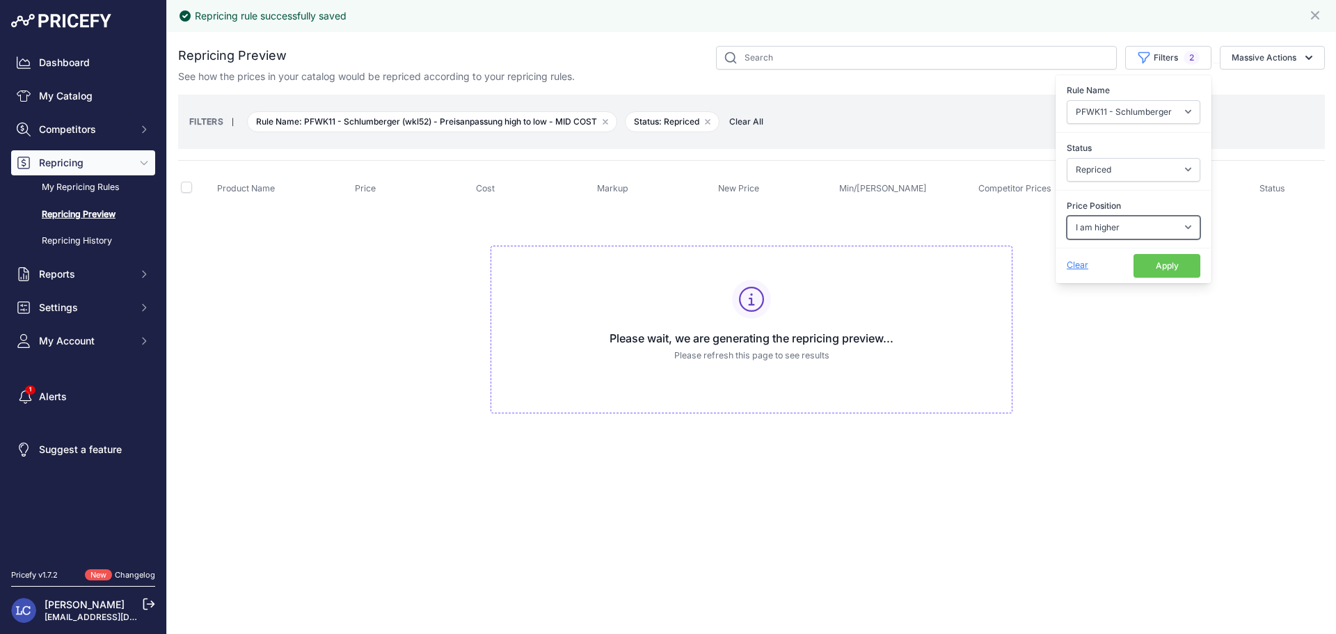
click at [1067, 216] on select "Select an option I am higher Same price I am lower" at bounding box center [1134, 228] width 134 height 24
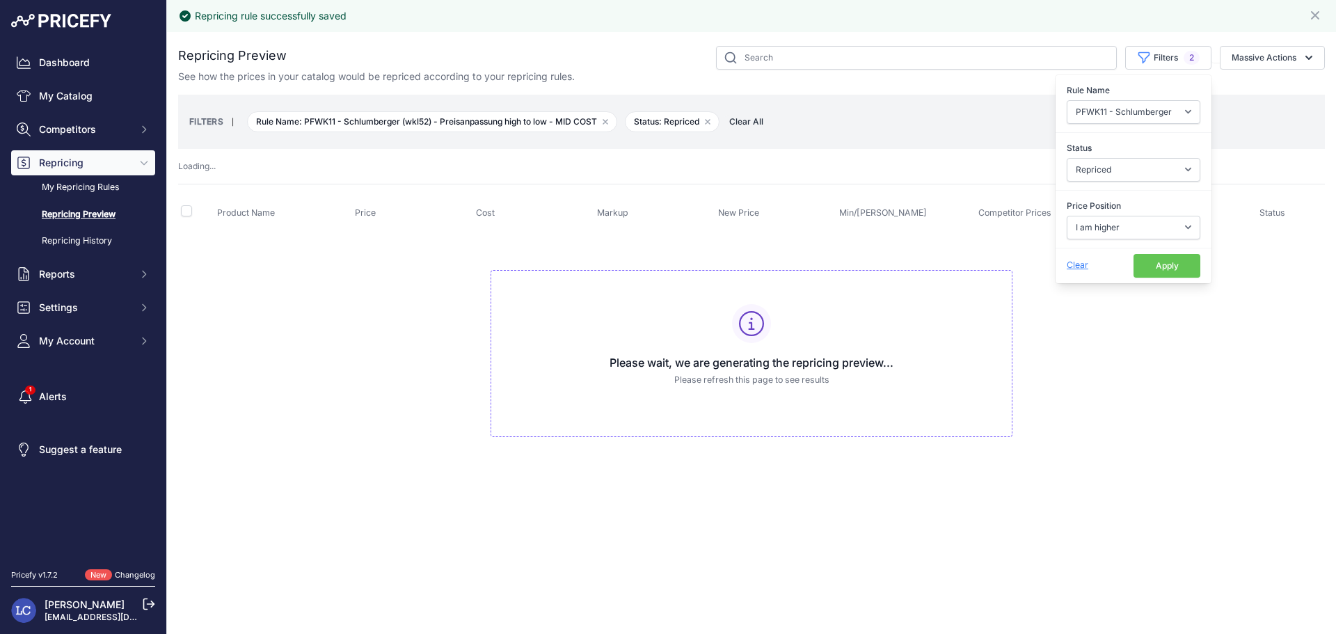
click at [1153, 268] on button "Apply" at bounding box center [1166, 266] width 67 height 24
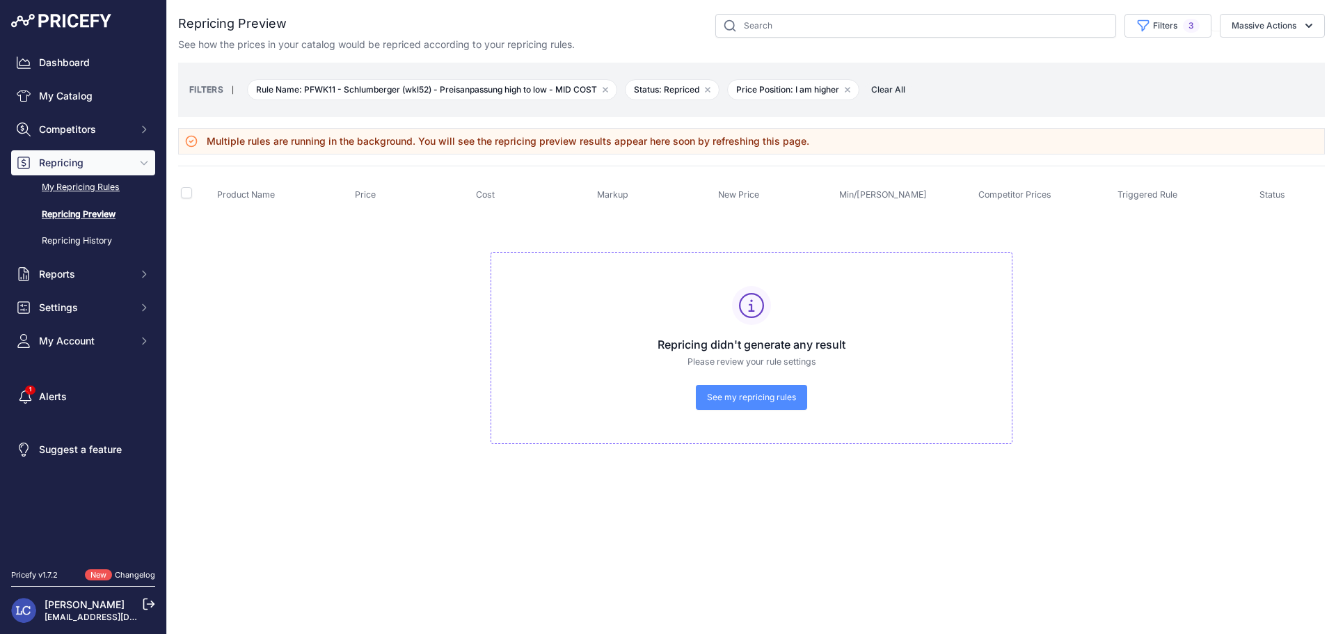
click at [109, 186] on link "My Repricing Rules" at bounding box center [83, 187] width 144 height 24
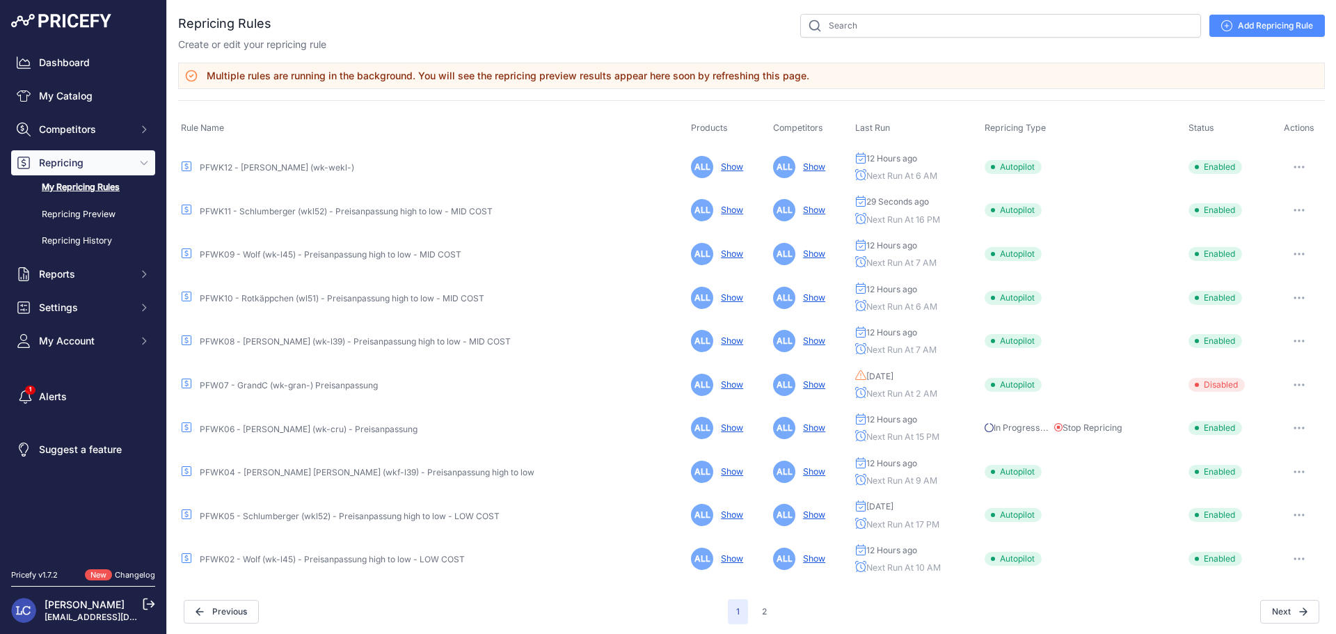
click at [306, 256] on link "PFWK09 - Wolf (wk-l45) - Preisanpassung high to low - MID COST" at bounding box center [331, 254] width 262 height 10
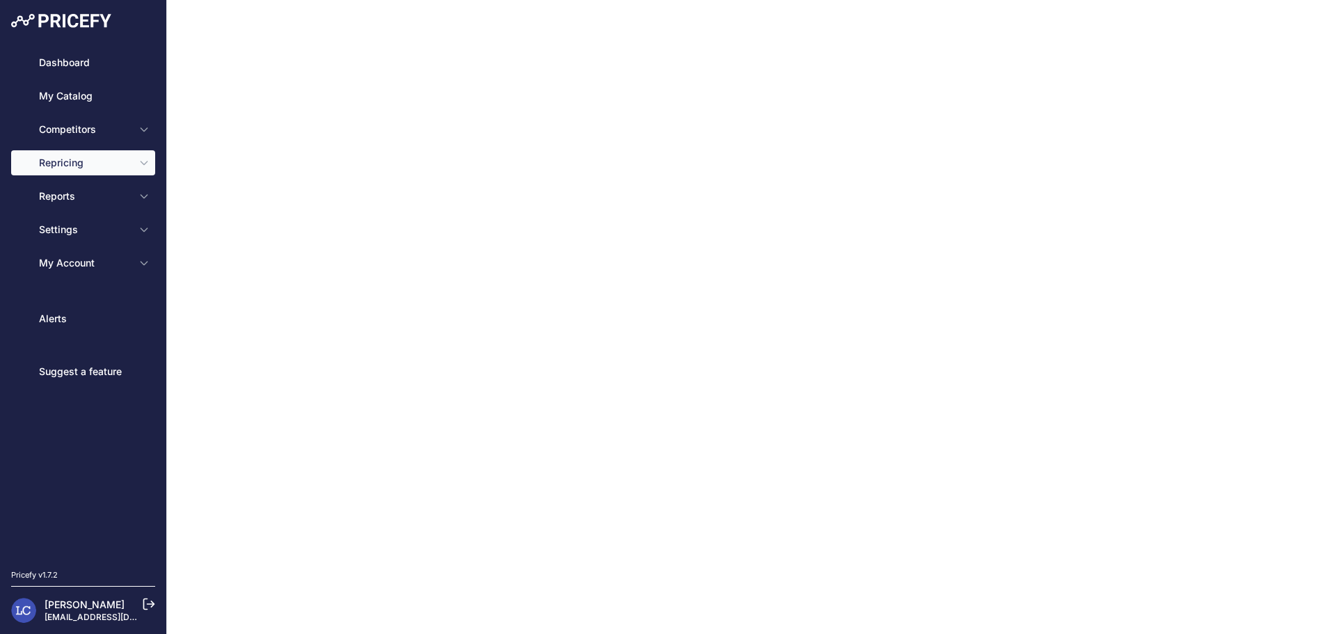
type input "PFWK09 - Wolf (wk-l45) - Preisanpassung high to low - MID COST"
type input "0.1"
select select "in_stock"
select select "min_price"
select select "cost"
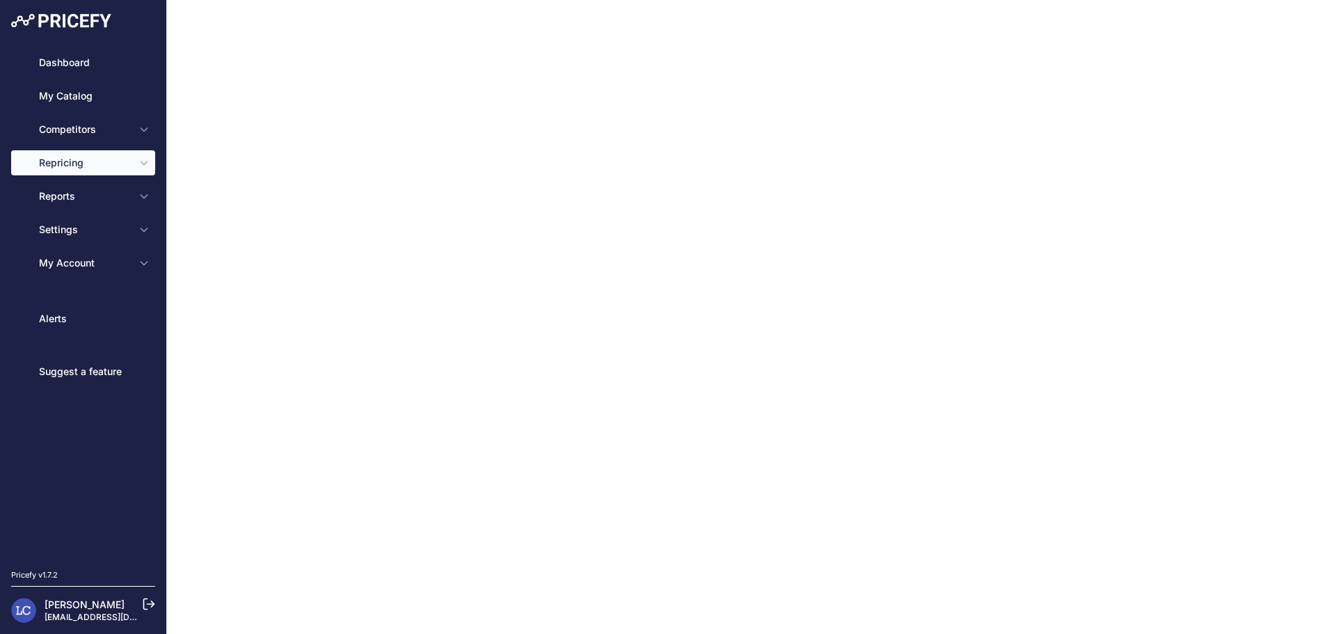
type input "18.5"
select select "percentage"
select select "cost"
type input "50"
select select "percentage"
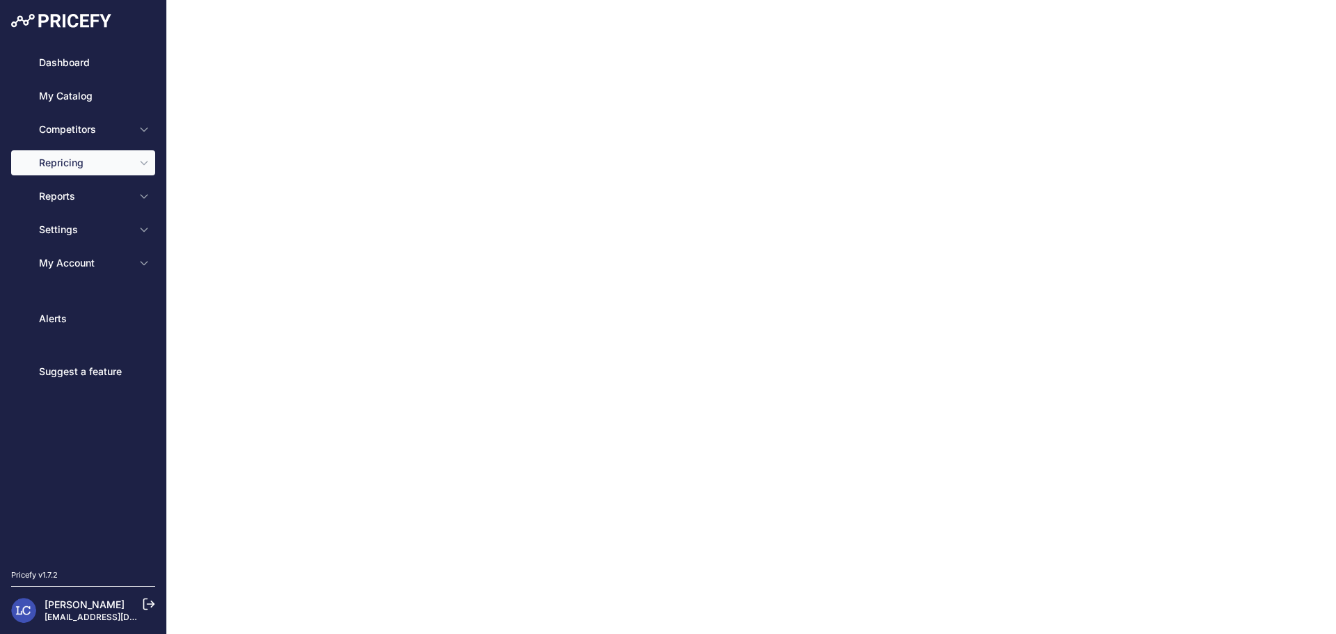
select select "7"
type input "99"
type input "50"
type input "https://s3.us-west-2.amazonaws.com/download.pricefy.io/exports/repricing/4534-7…"
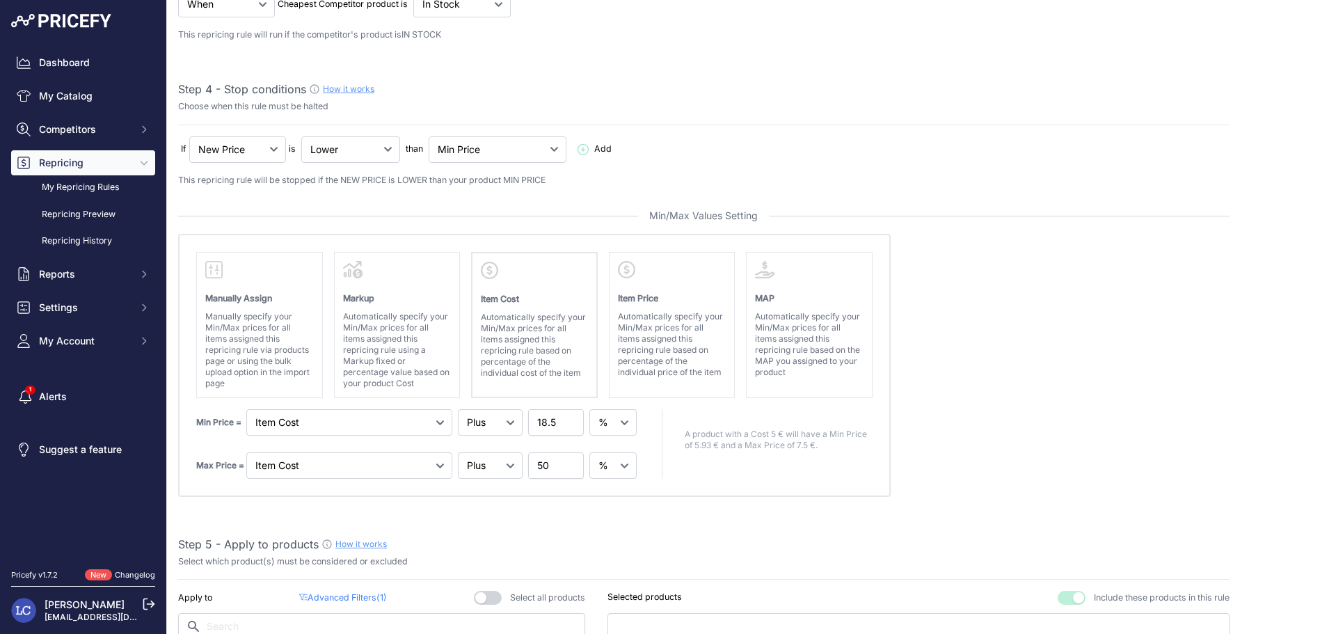
scroll to position [420, 0]
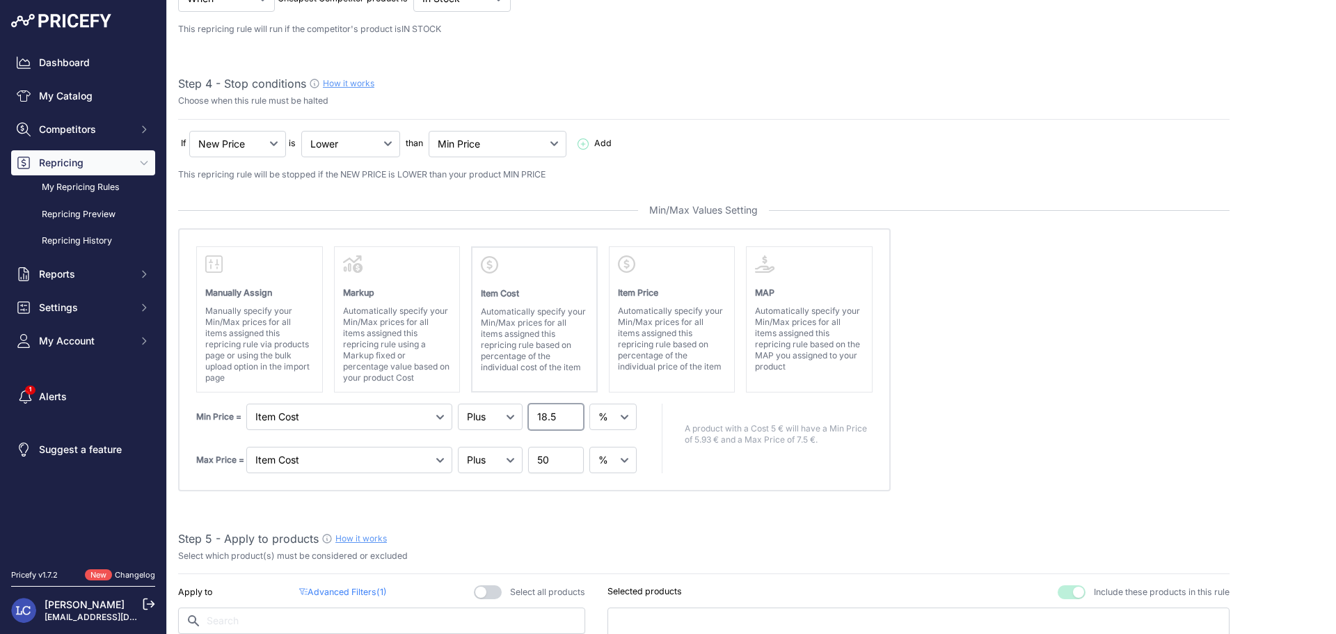
click at [543, 417] on input "18.5" at bounding box center [556, 417] width 56 height 26
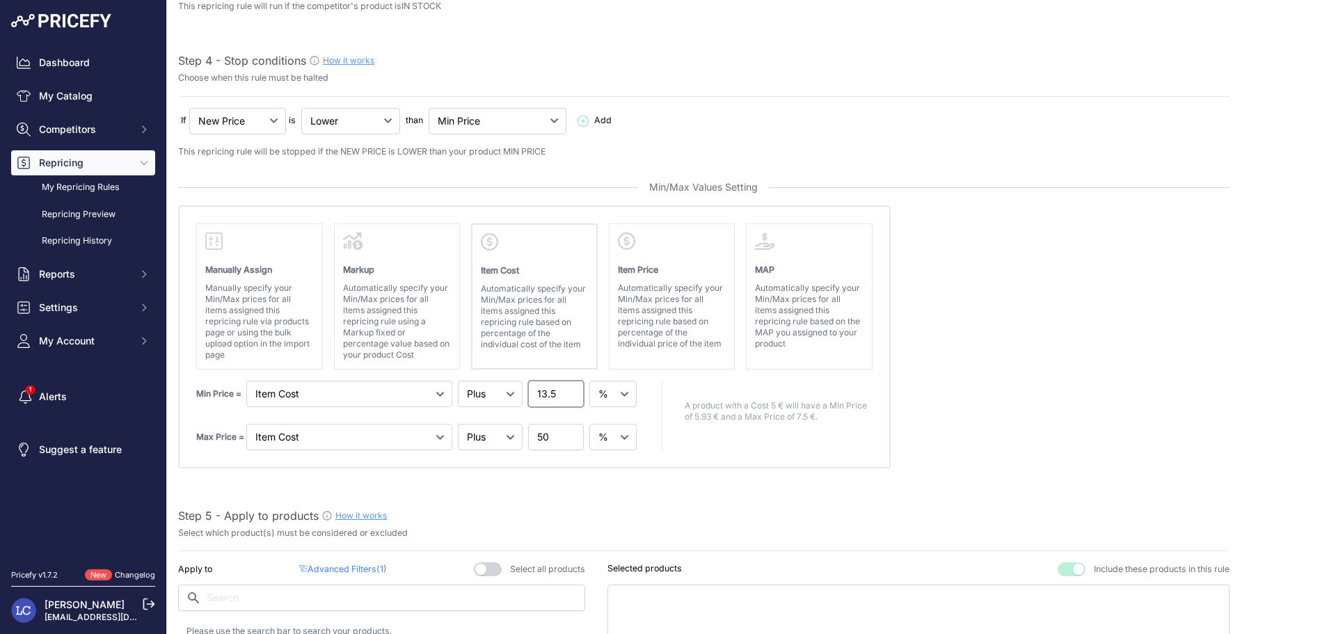
scroll to position [445, 0]
type input "13.5"
click at [537, 434] on input "50" at bounding box center [556, 434] width 56 height 26
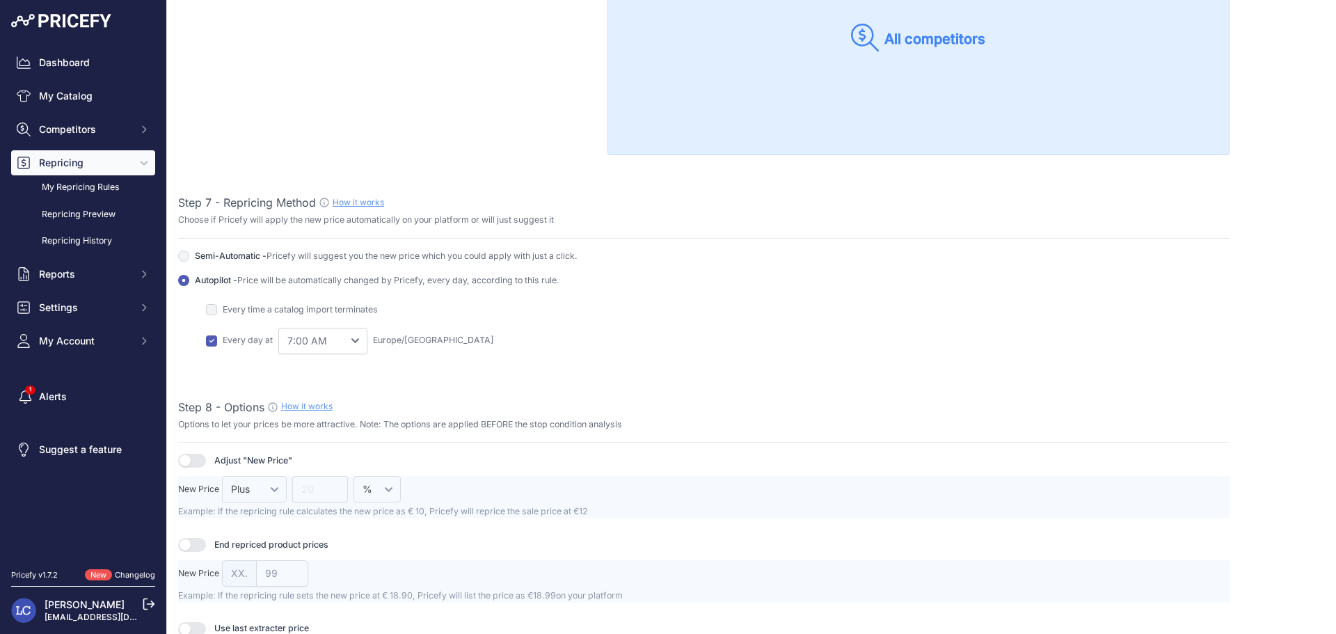
scroll to position [1487, 0]
type input "80"
click at [353, 339] on select "0:00 AM 1:00 AM 2:00 AM" at bounding box center [322, 338] width 89 height 26
select select "5"
click at [278, 325] on select "0:00 AM 1:00 AM 2:00 AM" at bounding box center [322, 338] width 89 height 26
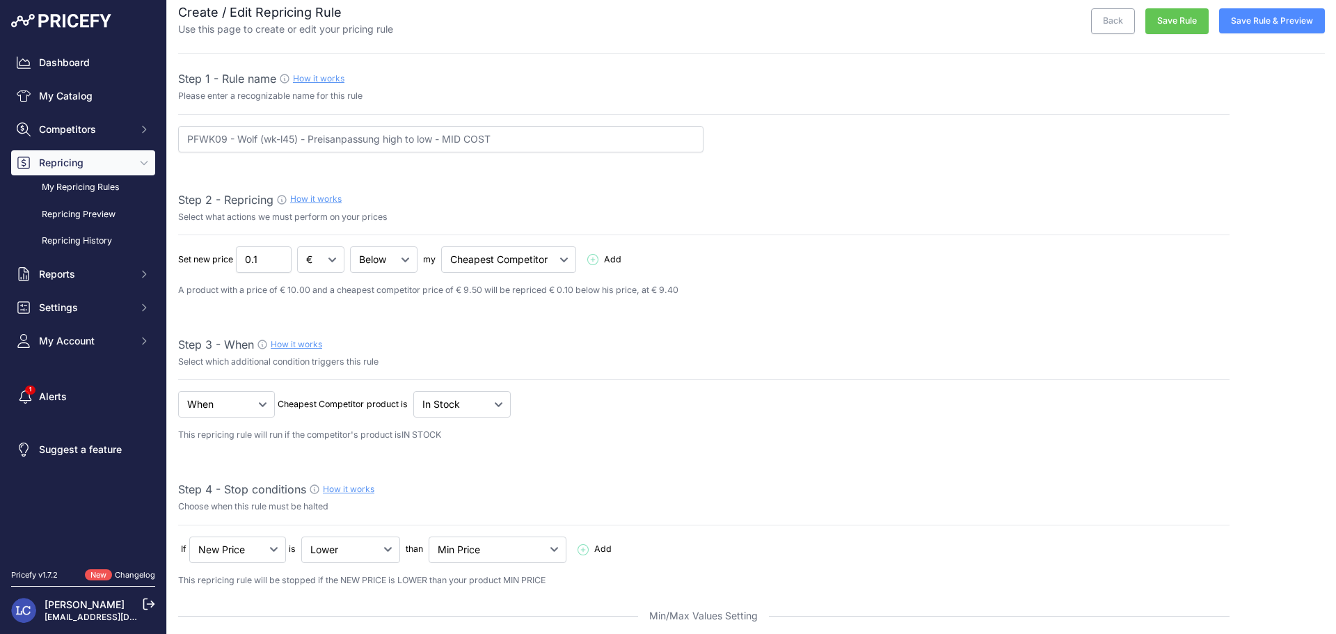
scroll to position [0, 0]
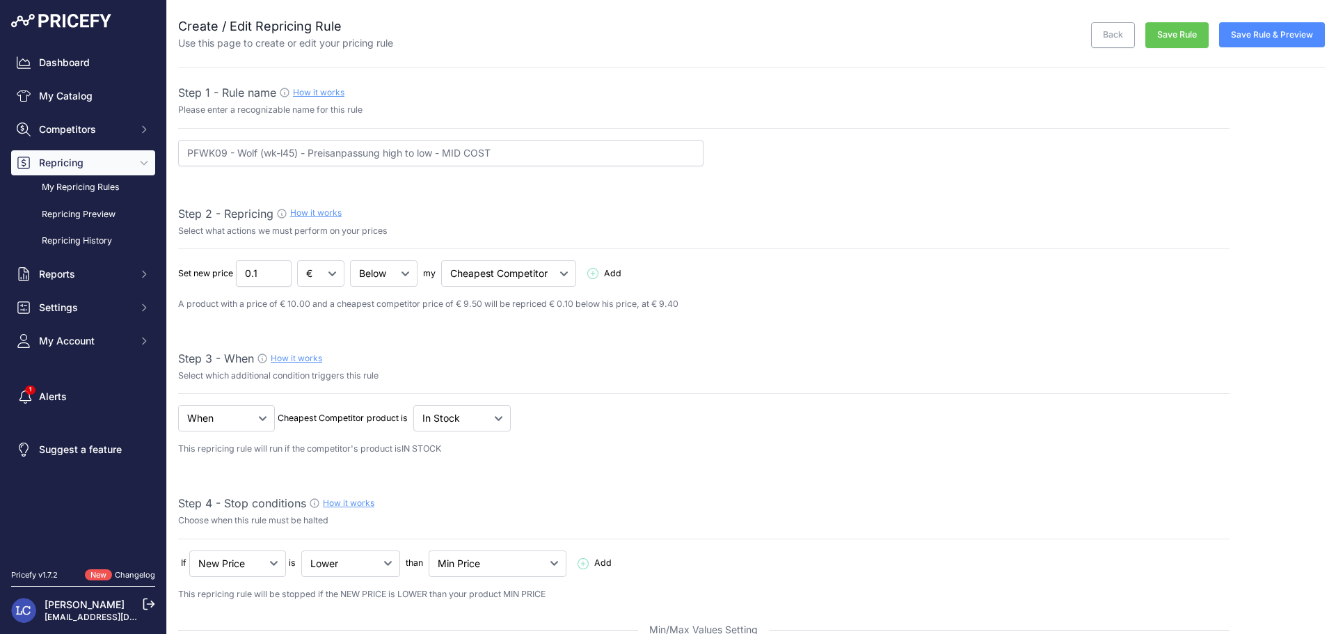
click at [1290, 29] on button "Save Rule & Preview" at bounding box center [1272, 34] width 106 height 25
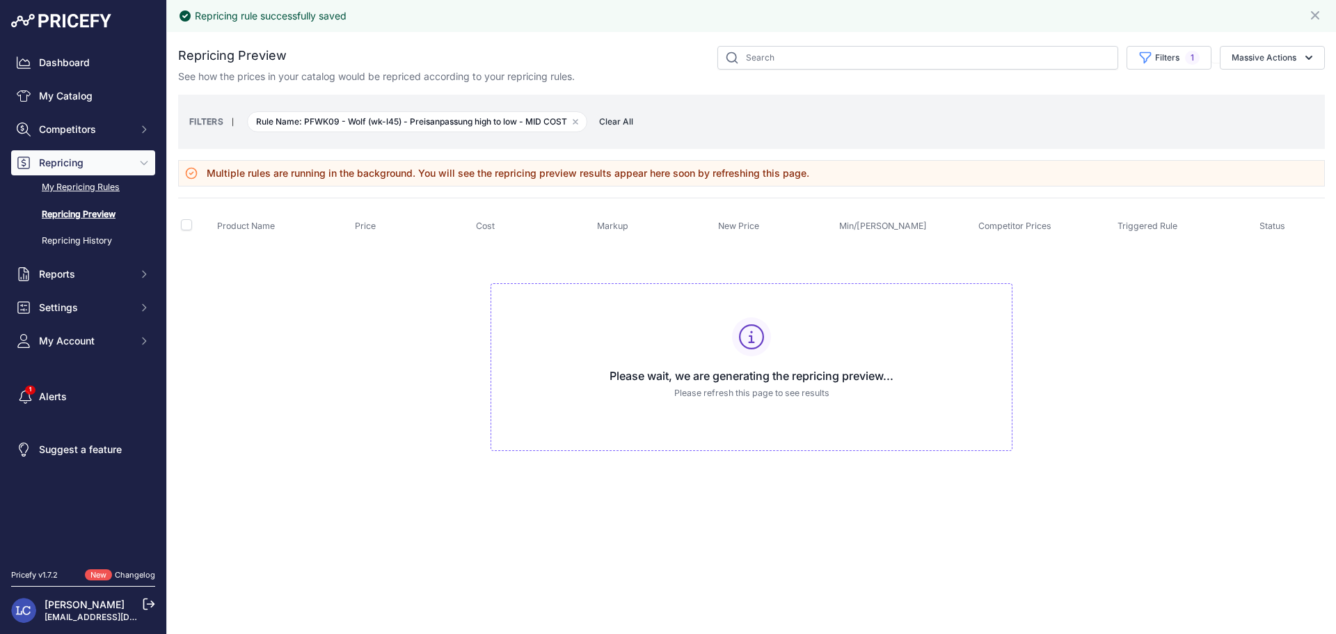
click at [69, 186] on link "My Repricing Rules" at bounding box center [83, 187] width 144 height 24
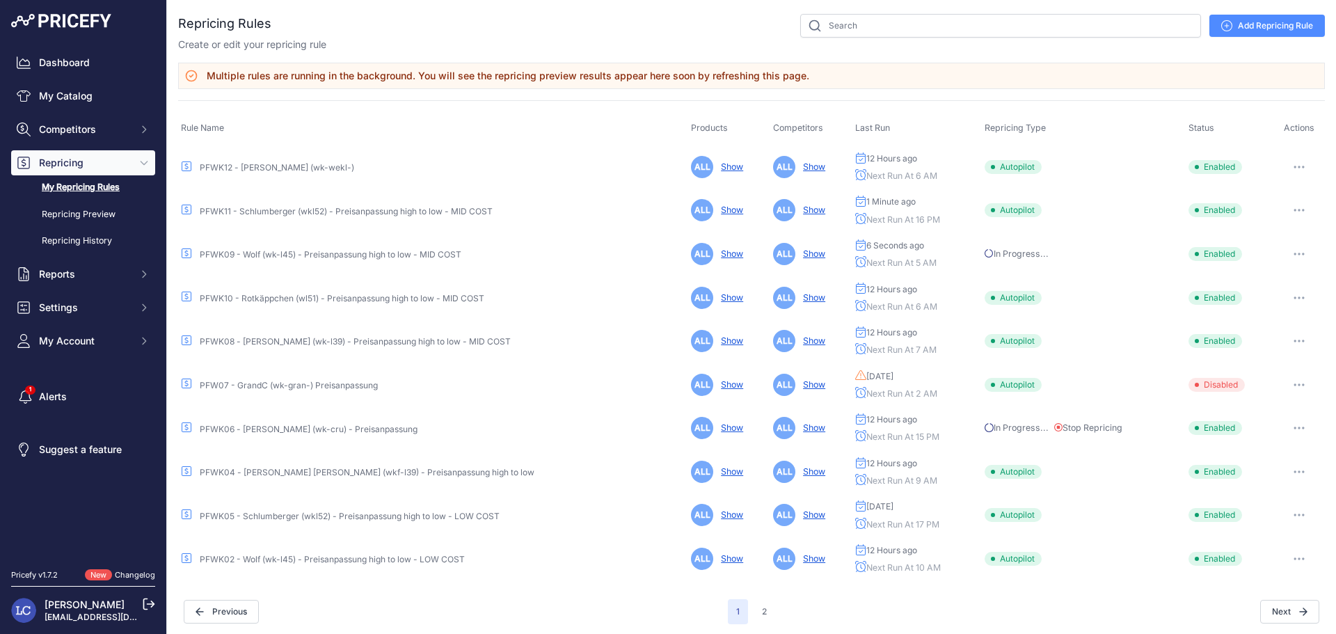
click at [296, 343] on link "PFWK08 - [PERSON_NAME] (wk-l39) - Preisanpassung high to low - MID COST" at bounding box center [355, 341] width 311 height 10
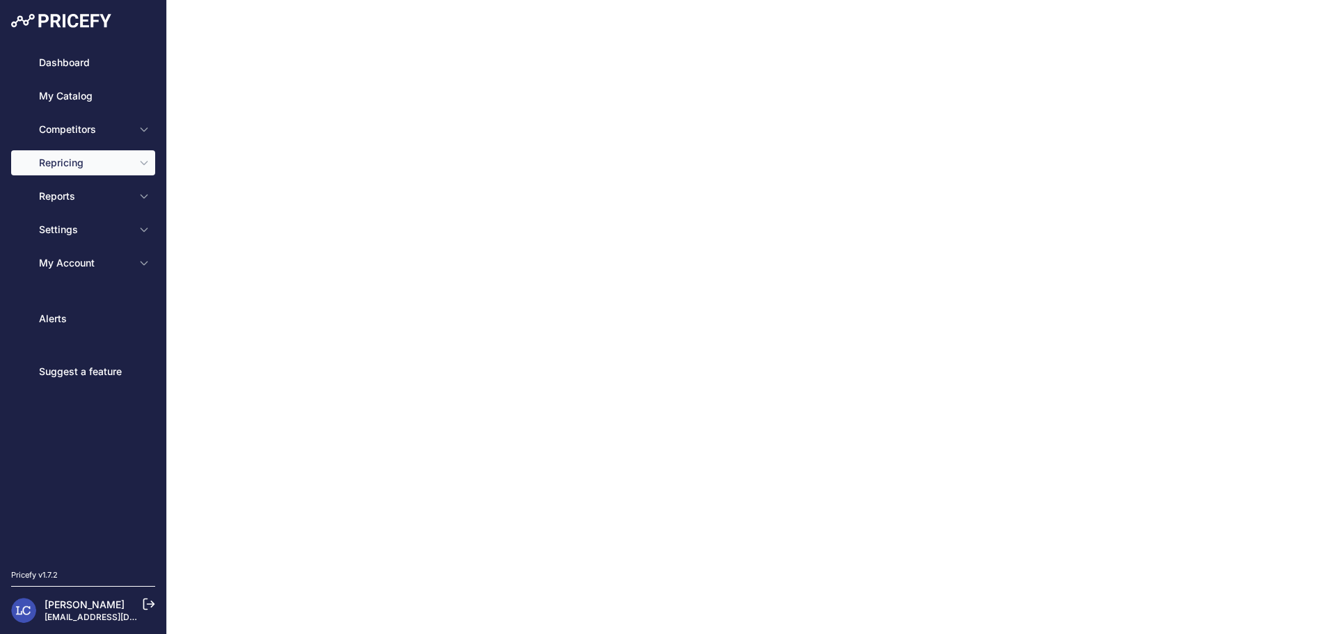
type input "PFWK08 - [PERSON_NAME] (wk-l39) - Preisanpassung high to low - MID COST"
type input "0.1"
select select "in_stock"
select select "min_price"
select select "cost"
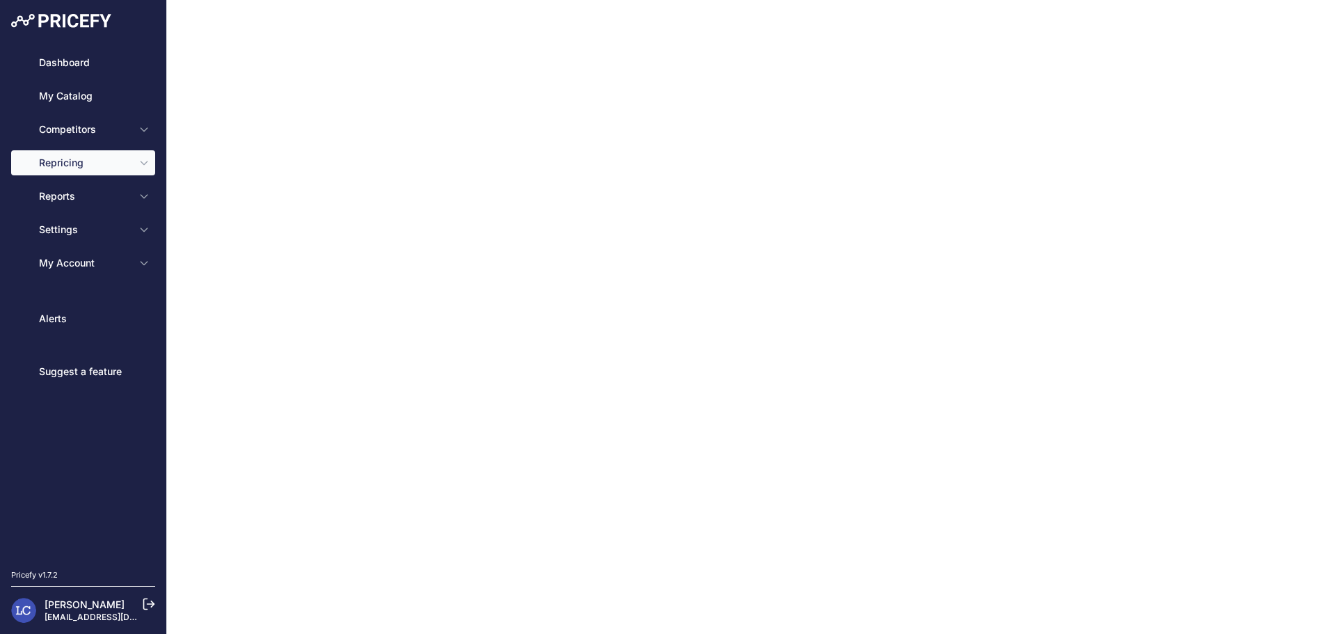
type input "17.9"
select select "percentage"
select select "cost"
type input "50"
select select "percentage"
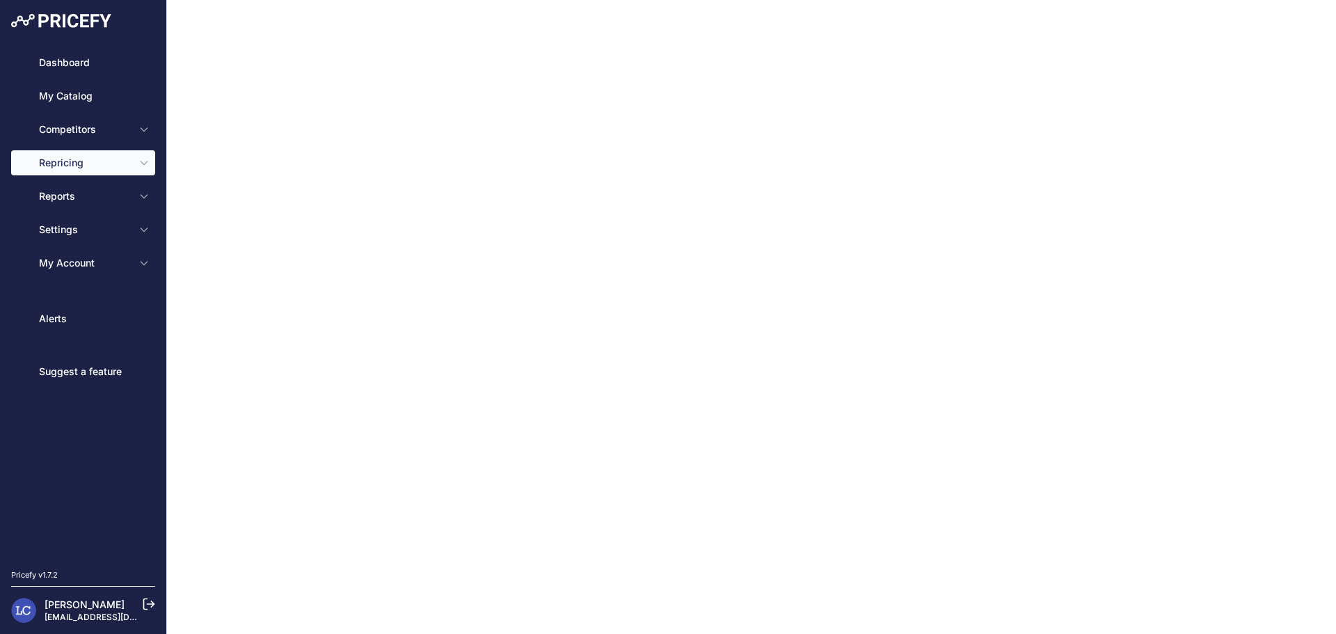
select select "7"
type input "99"
type input "50"
type input "https://s3.us-west-2.amazonaws.com/download.pricefy.io/exports/repricing/4534-7…"
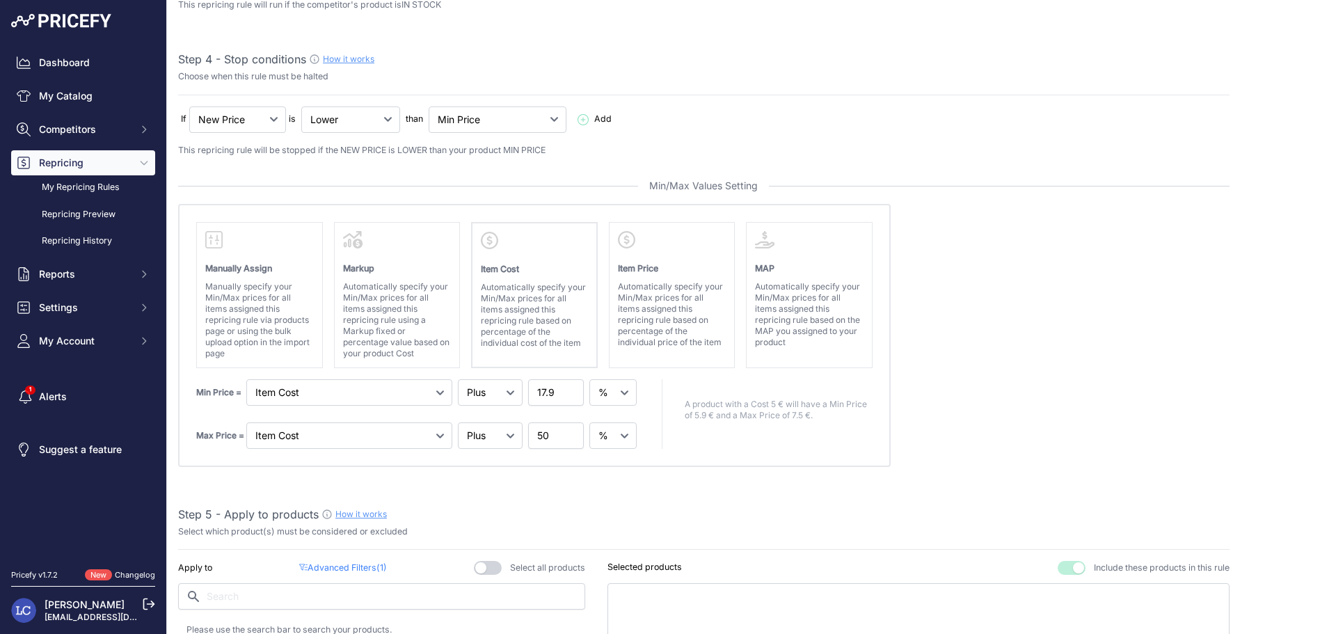
scroll to position [491, 0]
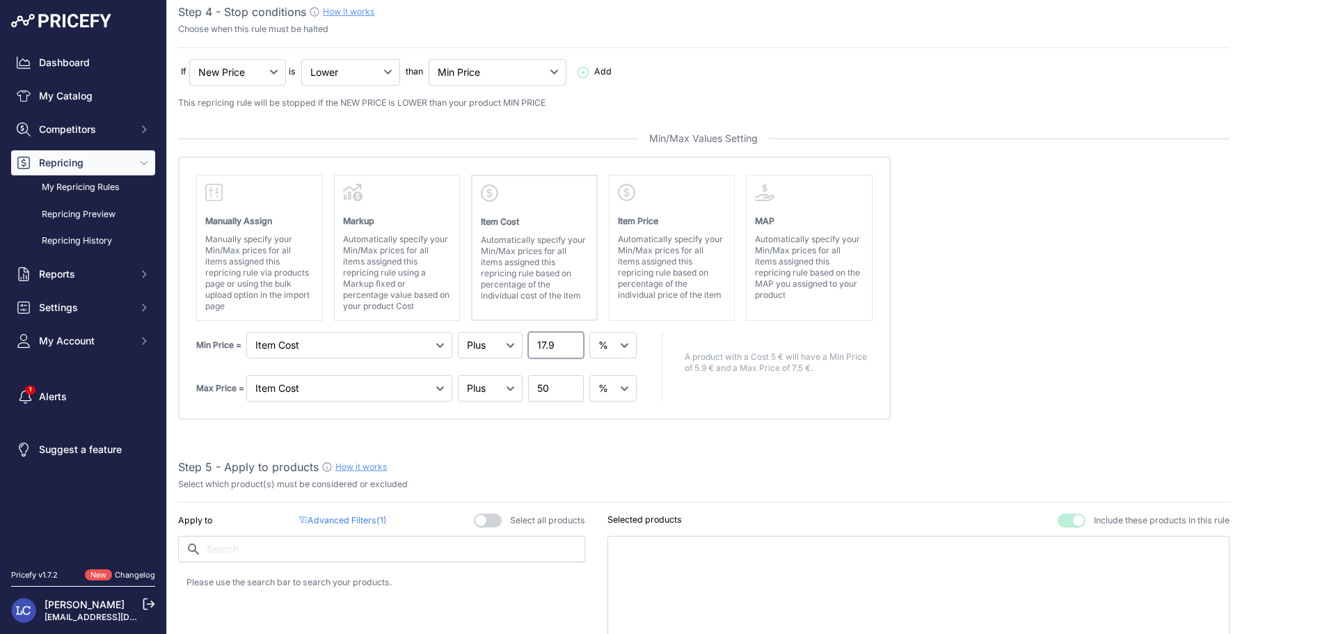
click at [544, 346] on input "17.9" at bounding box center [556, 345] width 56 height 26
click at [552, 344] on input "14.9" at bounding box center [556, 345] width 56 height 26
type input "14.4"
click at [538, 388] on input "50" at bounding box center [556, 388] width 56 height 26
type input "80"
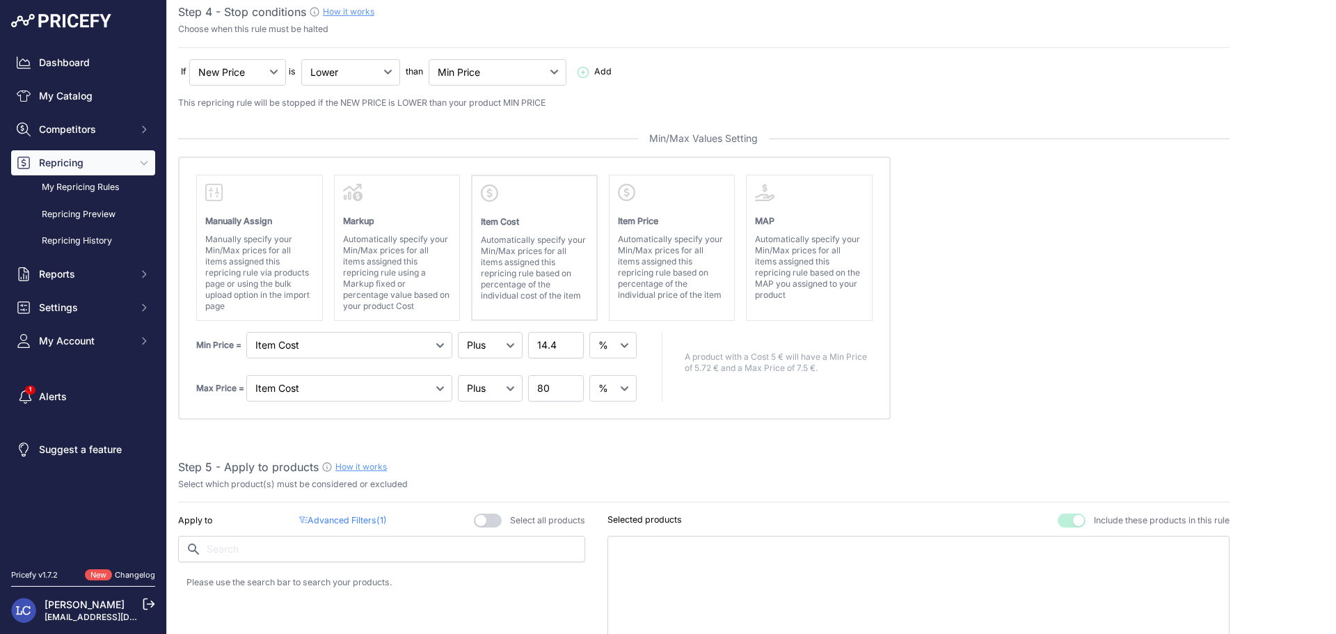
click at [998, 361] on absolute "Please select Min / Max / Min-Max as stop condition to enable this section Manu…" at bounding box center [703, 288] width 1051 height 263
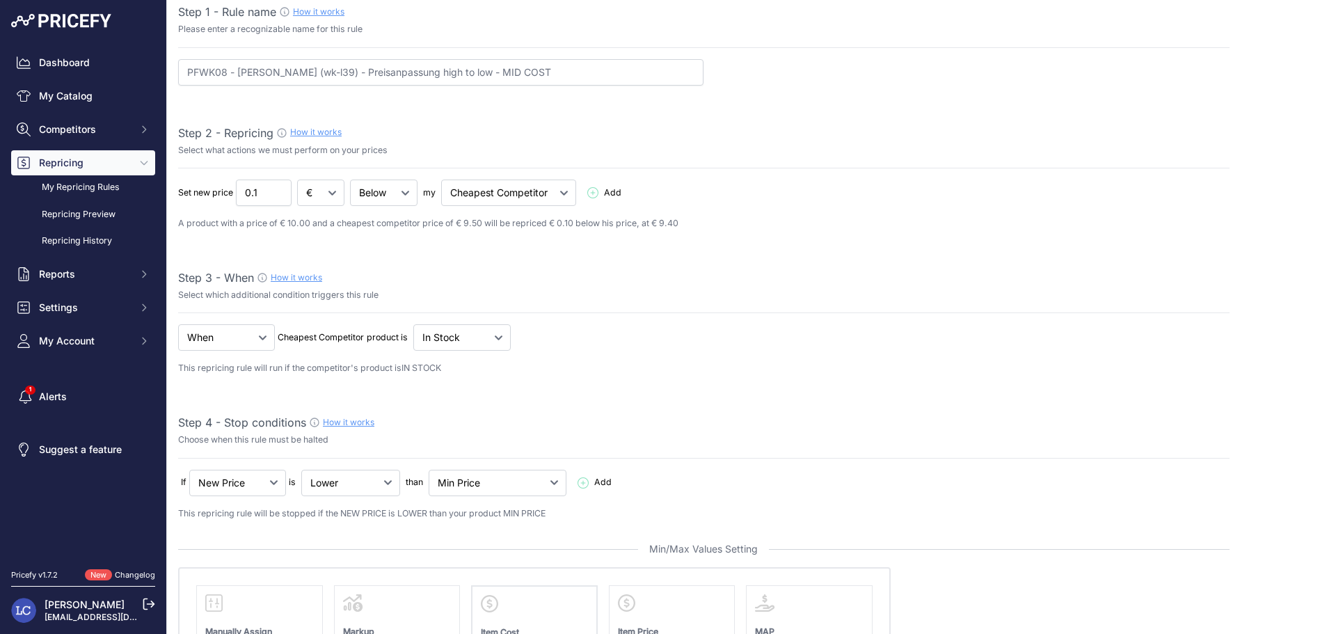
scroll to position [0, 0]
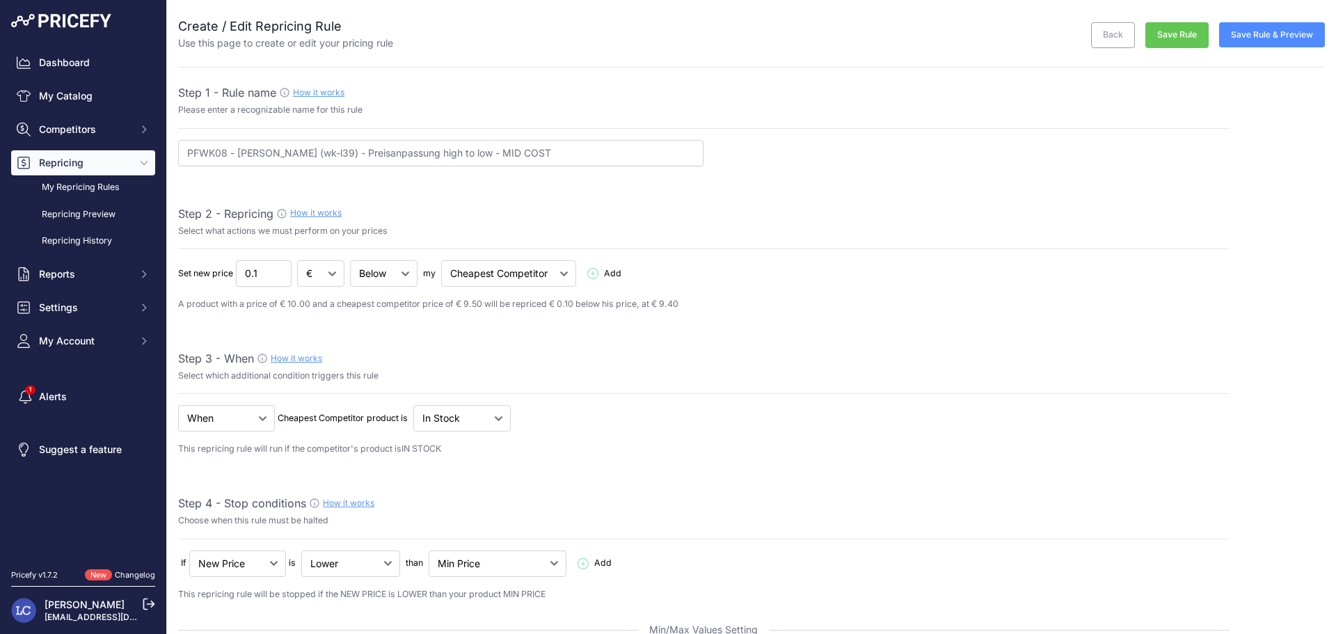
click at [1160, 33] on button "Save Rule" at bounding box center [1176, 35] width 63 height 26
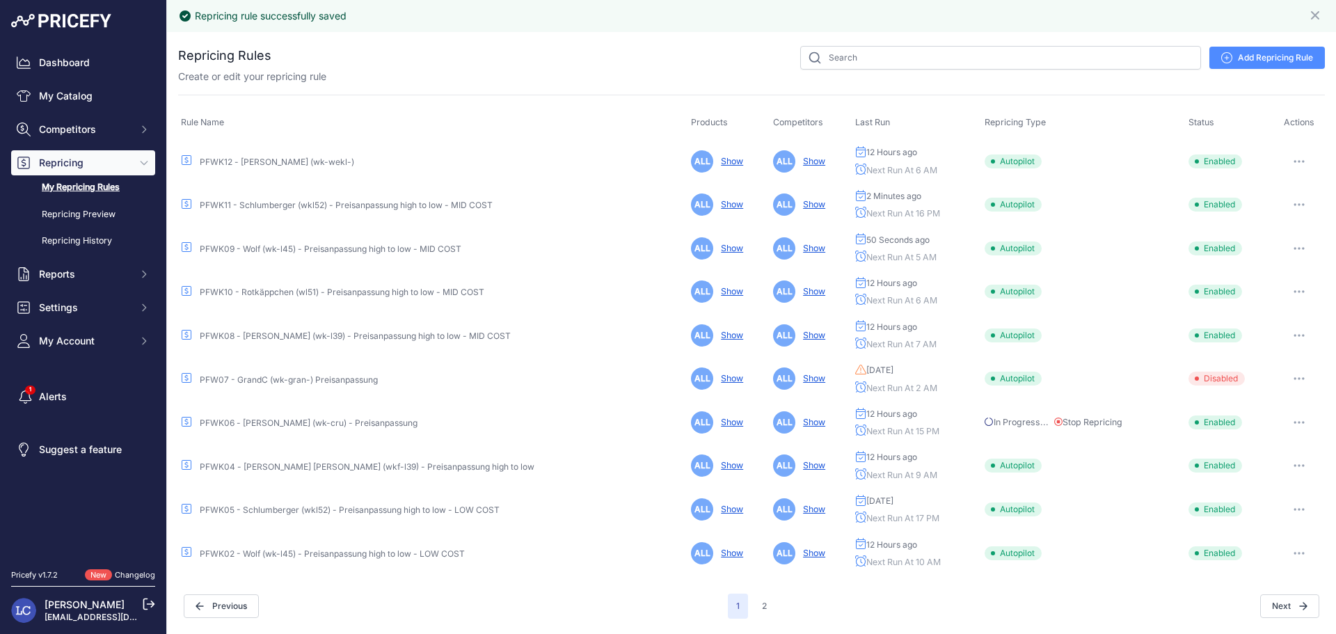
click at [322, 381] on link "PFW07 - GrandC (wk-gran-) Preisanpassung" at bounding box center [289, 379] width 178 height 10
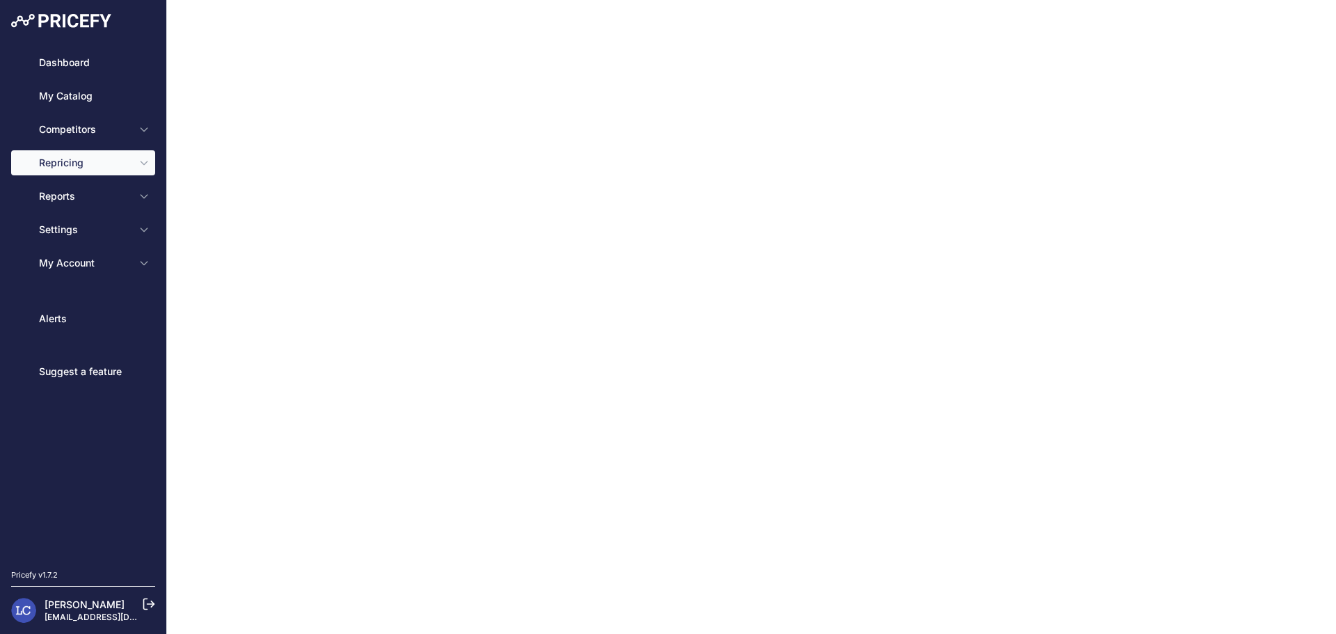
type input "PFW07 - GrandC (wk-gran-) Preisanpassung"
type input "0.1"
select select "in_stock"
select select "min_price"
select select "cost"
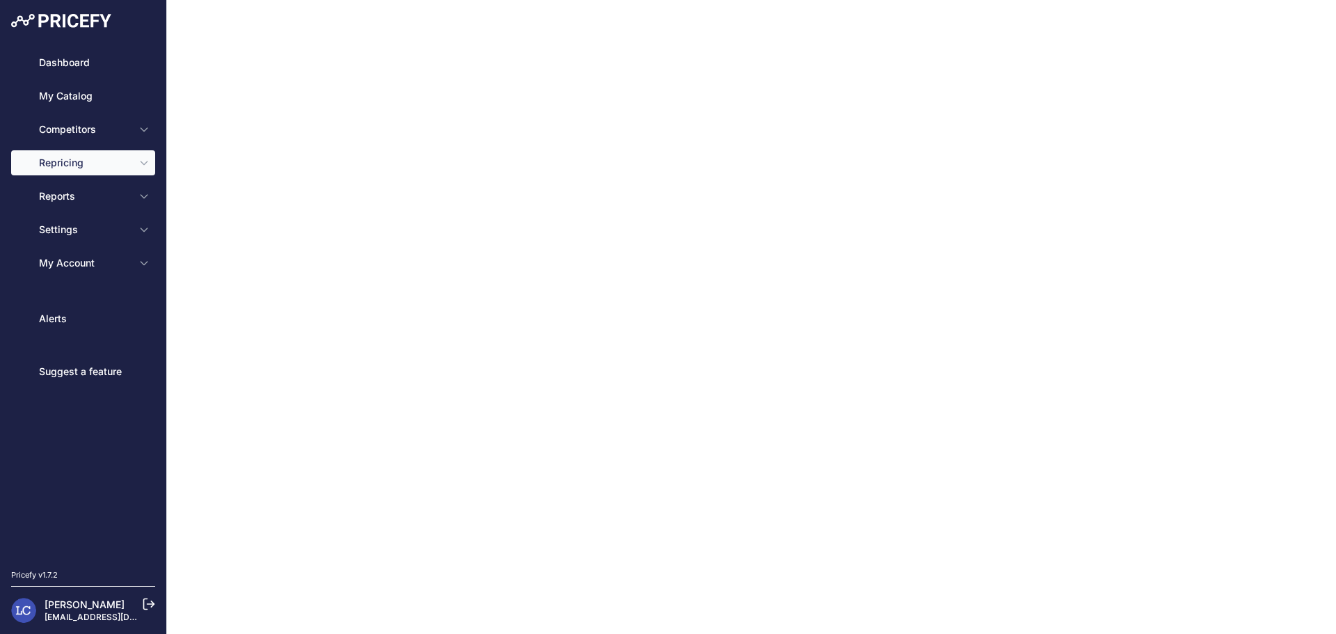
type input "18"
select select "percentage"
select select "cost"
type input "80"
select select "percentage"
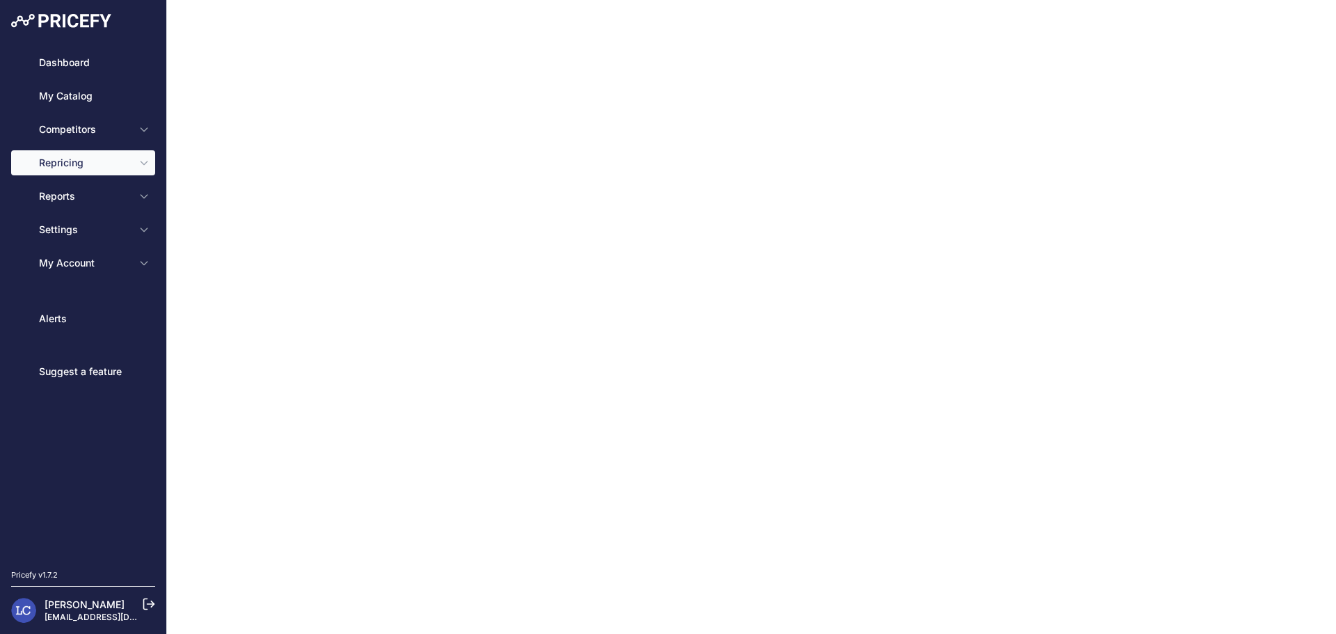
select select "2"
type input "99"
type input "50"
type input "[URL][DOMAIN_NAME][DOMAIN_NAME]"
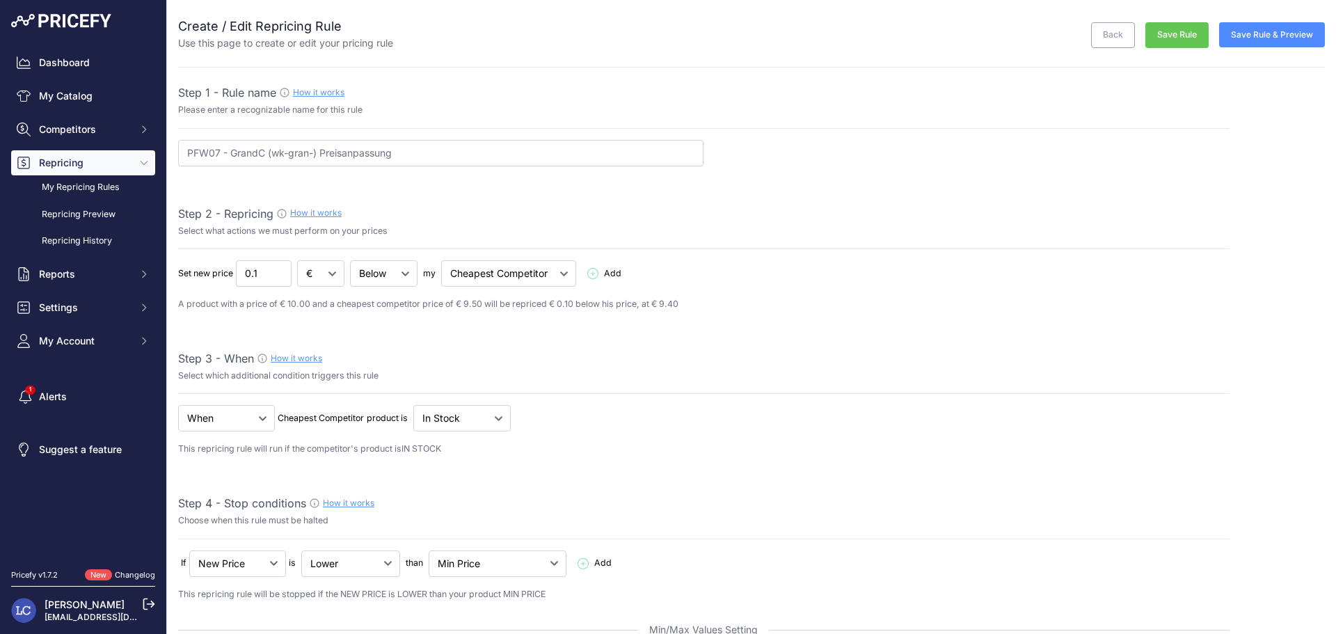
click at [1281, 41] on button "Save Rule & Preview" at bounding box center [1272, 34] width 106 height 25
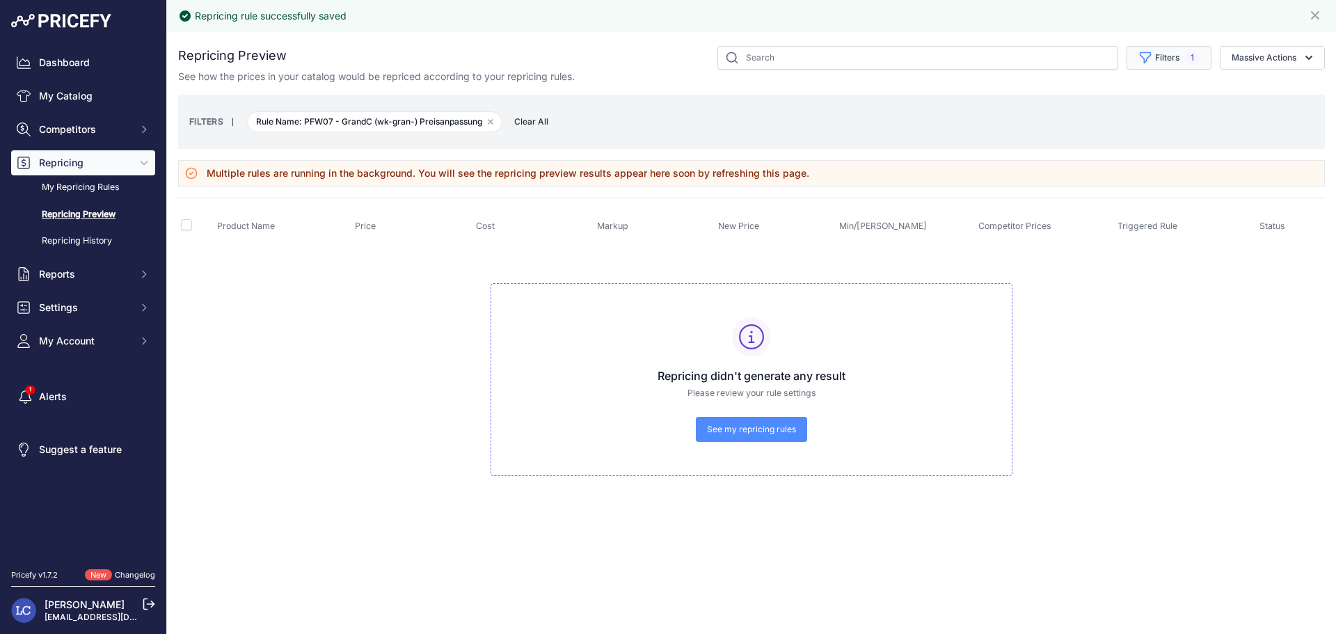
click at [1182, 58] on button "Filters 1" at bounding box center [1168, 58] width 85 height 24
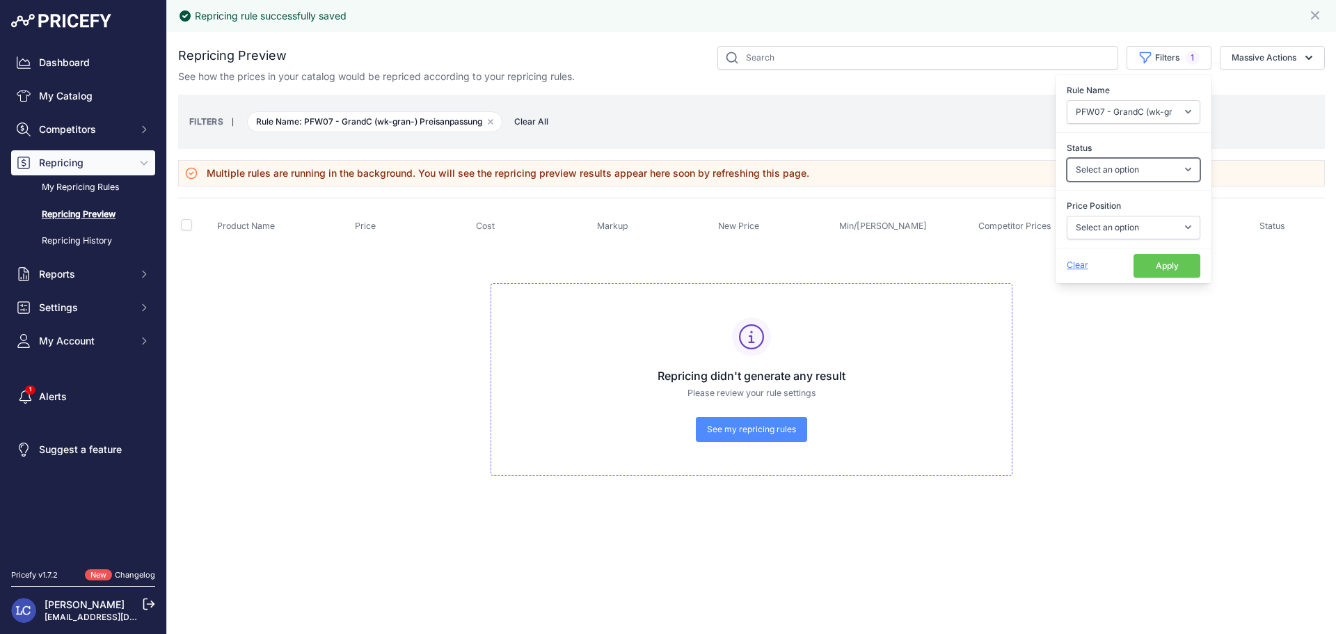
click at [1122, 171] on select "Select an option Skipped Repriced Suggested In Error" at bounding box center [1134, 170] width 134 height 24
select select "repriced"
click at [1067, 158] on select "Select an option Skipped Repriced Suggested In Error" at bounding box center [1134, 170] width 134 height 24
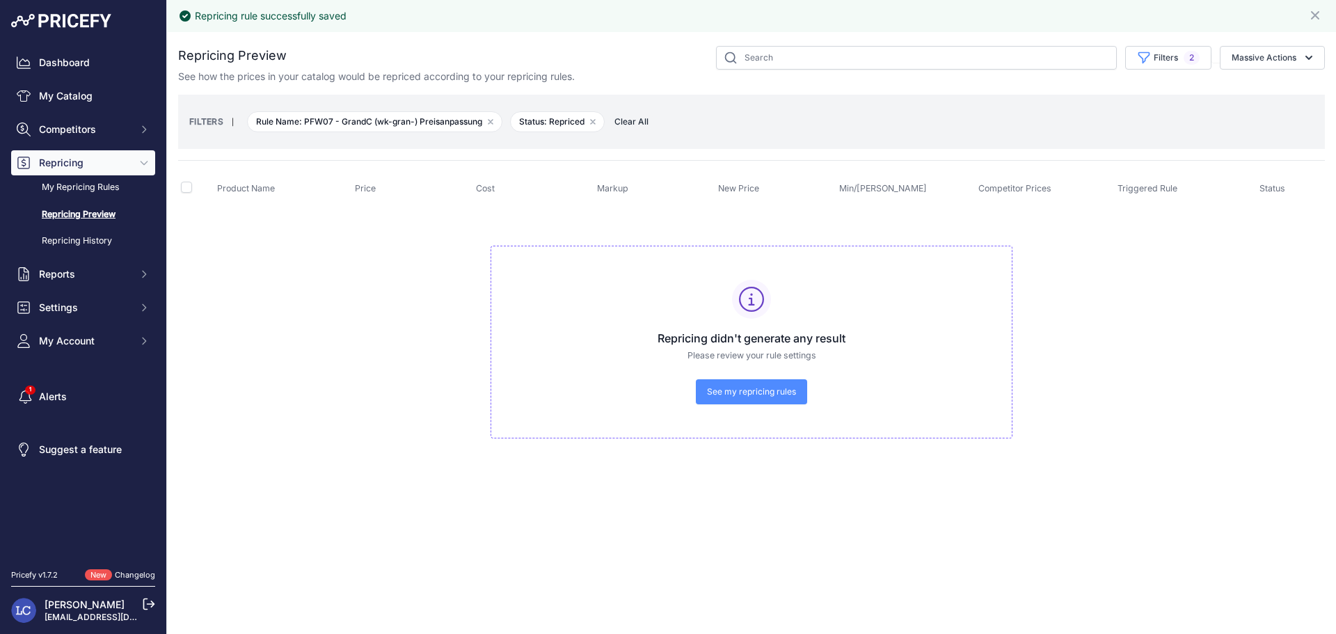
click at [1016, 154] on div "Repricing Preview" at bounding box center [751, 256] width 1147 height 420
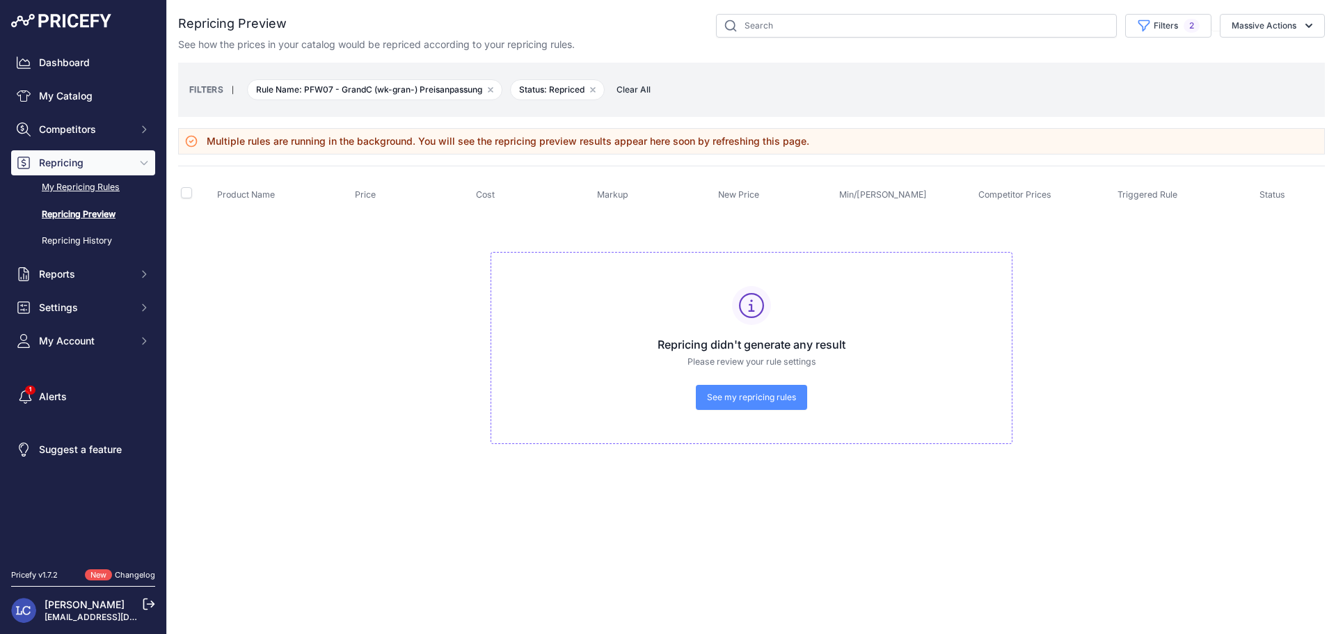
click at [113, 186] on link "My Repricing Rules" at bounding box center [83, 187] width 144 height 24
